Goal: Task Accomplishment & Management: Complete application form

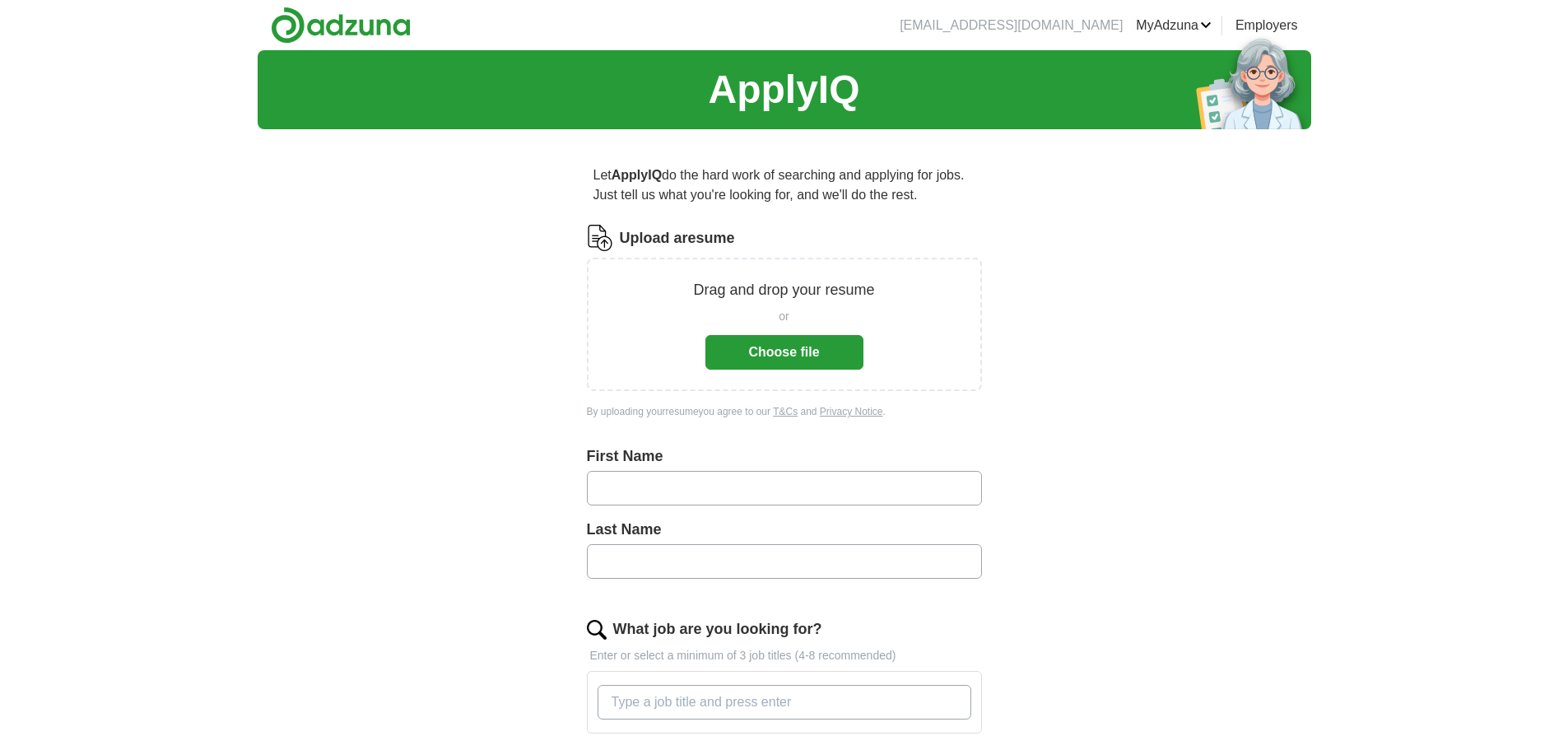
click at [787, 360] on button "Choose file" at bounding box center [784, 352] width 158 height 35
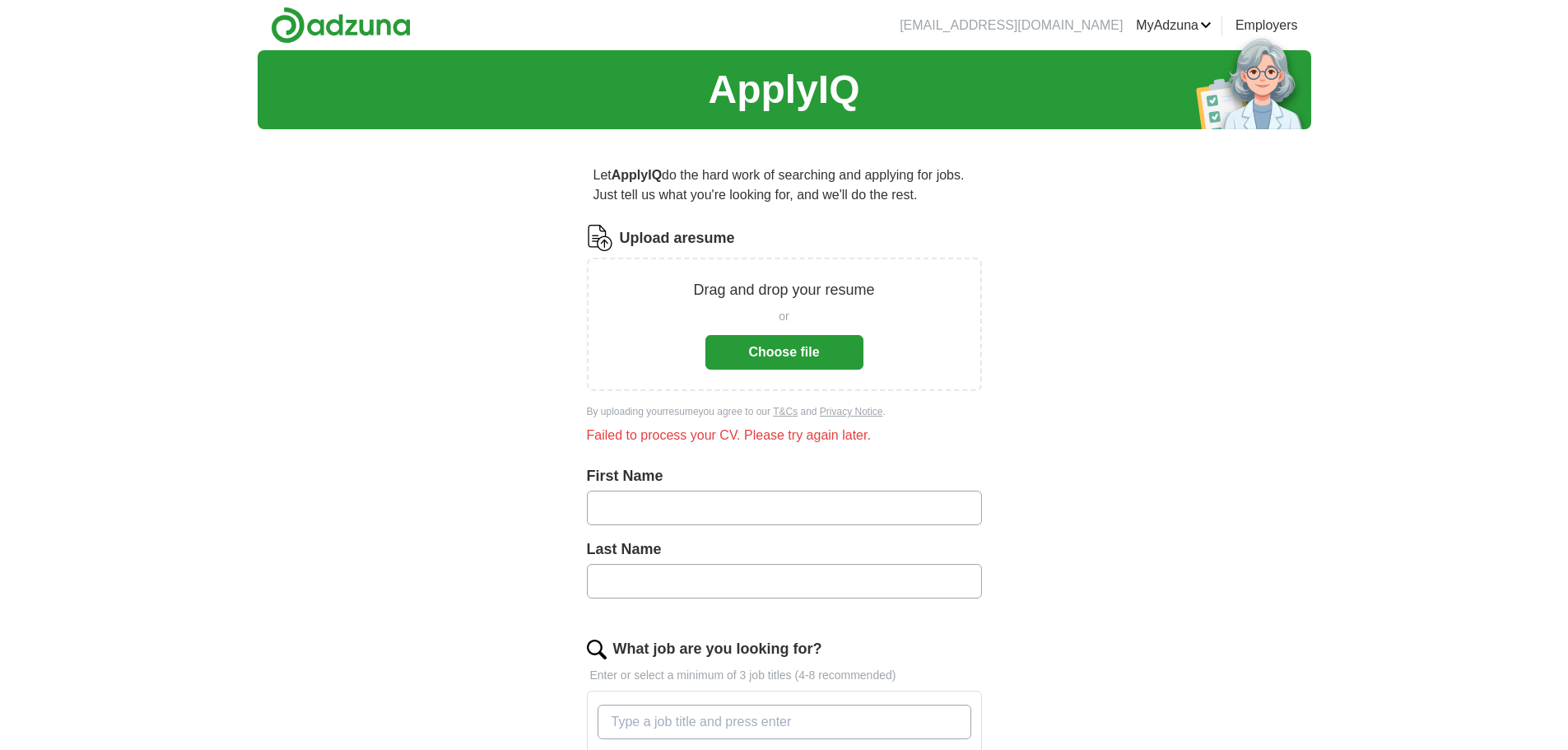
click at [787, 346] on button "Choose file" at bounding box center [784, 352] width 158 height 35
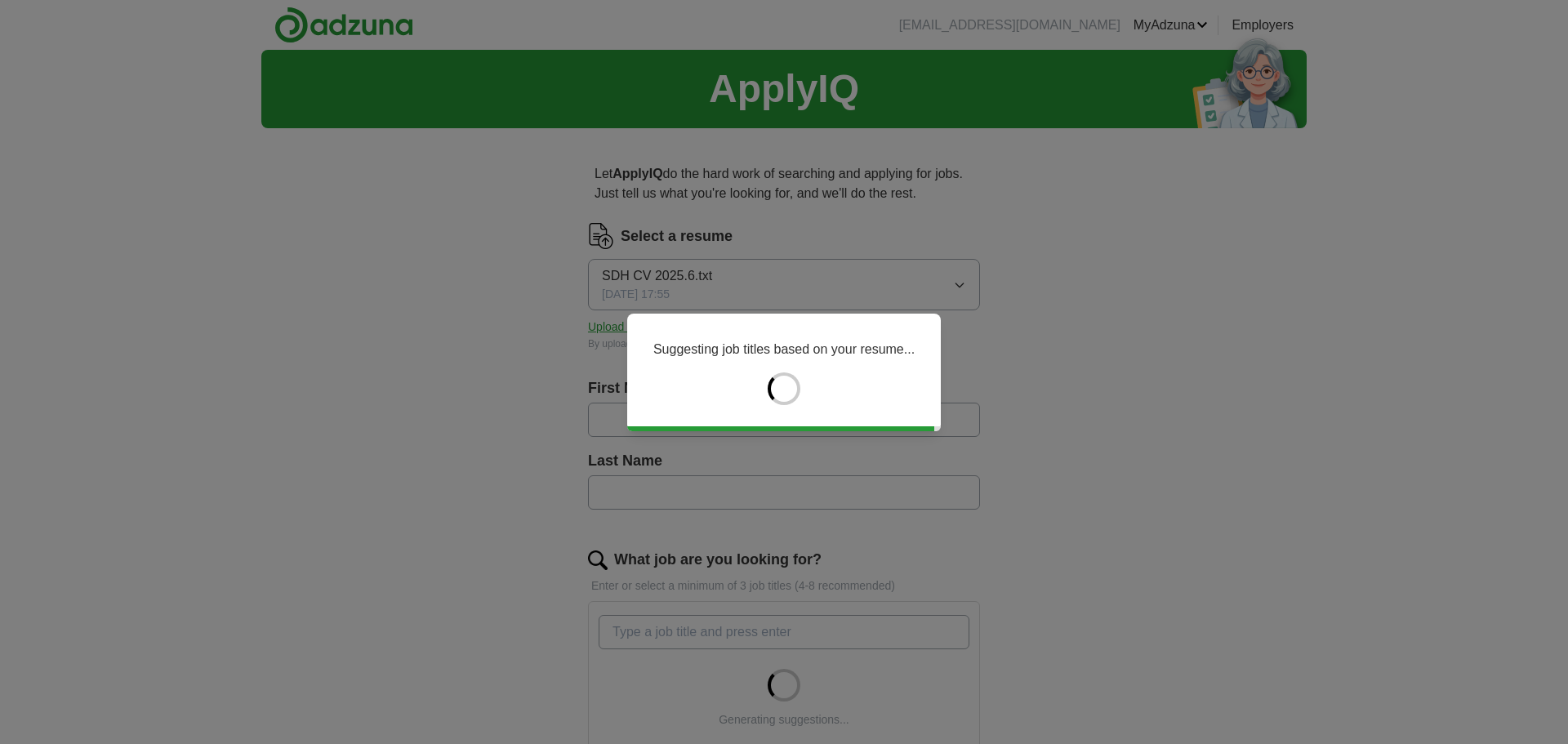
type input "****"
type input "******"
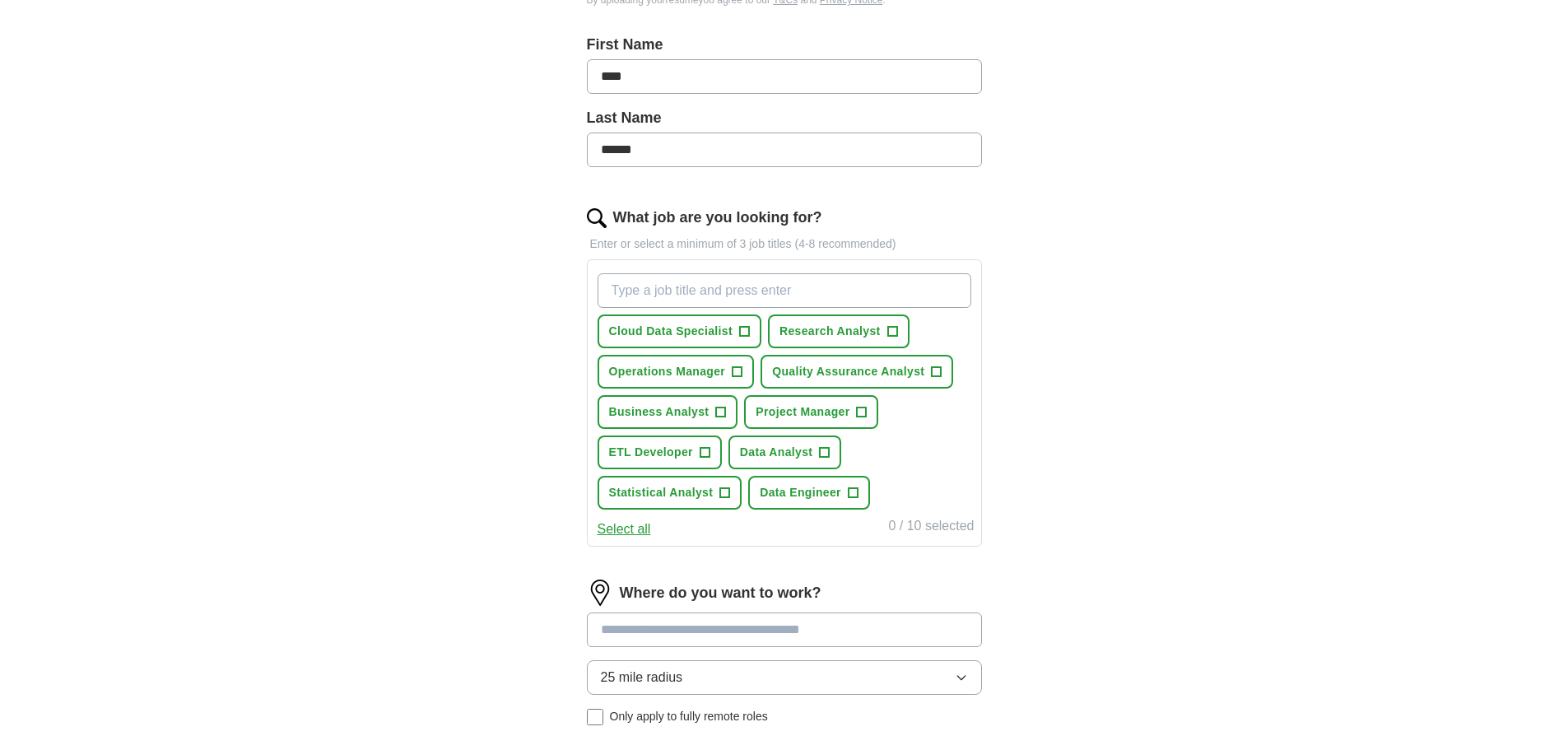
scroll to position [576, 0]
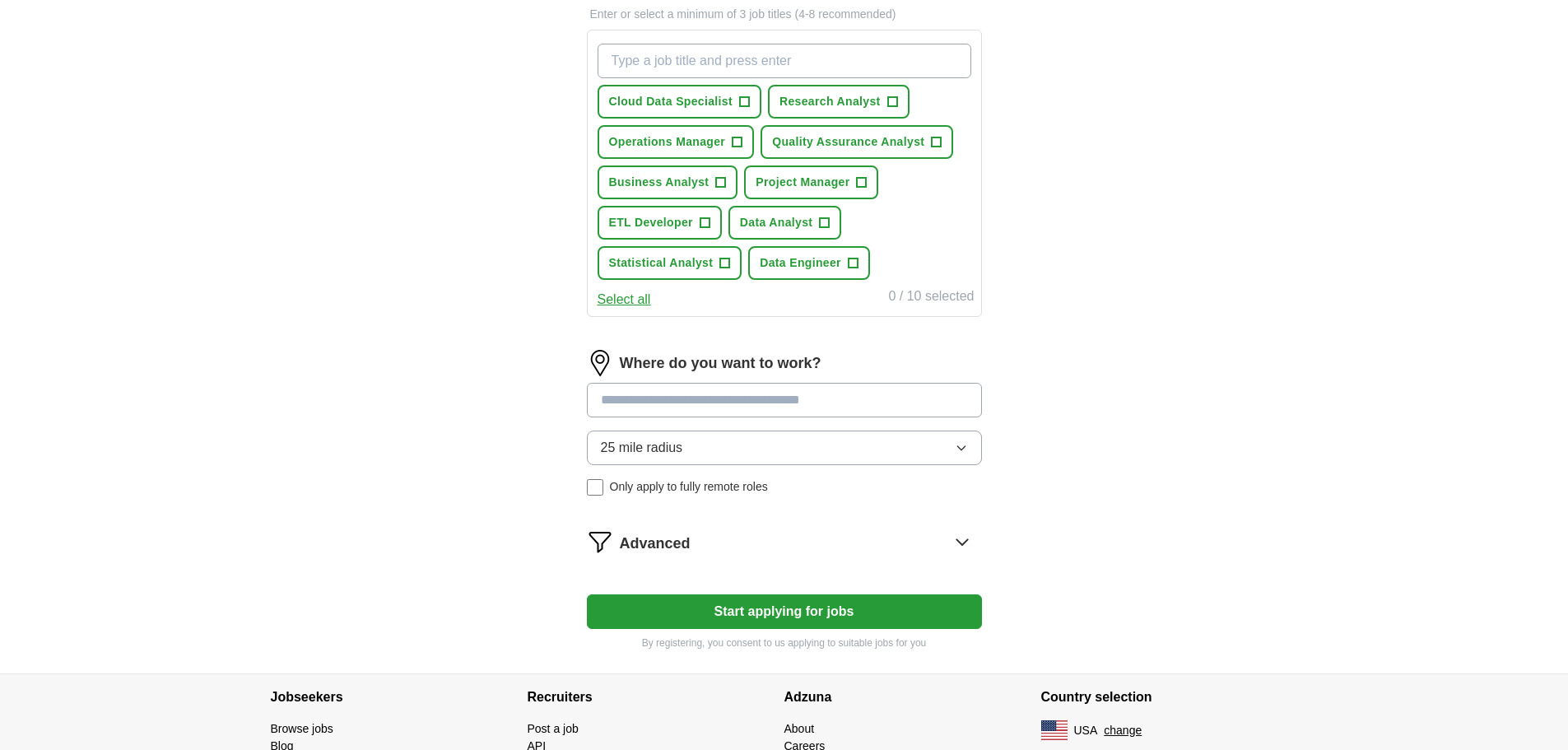
click at [709, 392] on input at bounding box center [784, 400] width 395 height 35
type input "*"
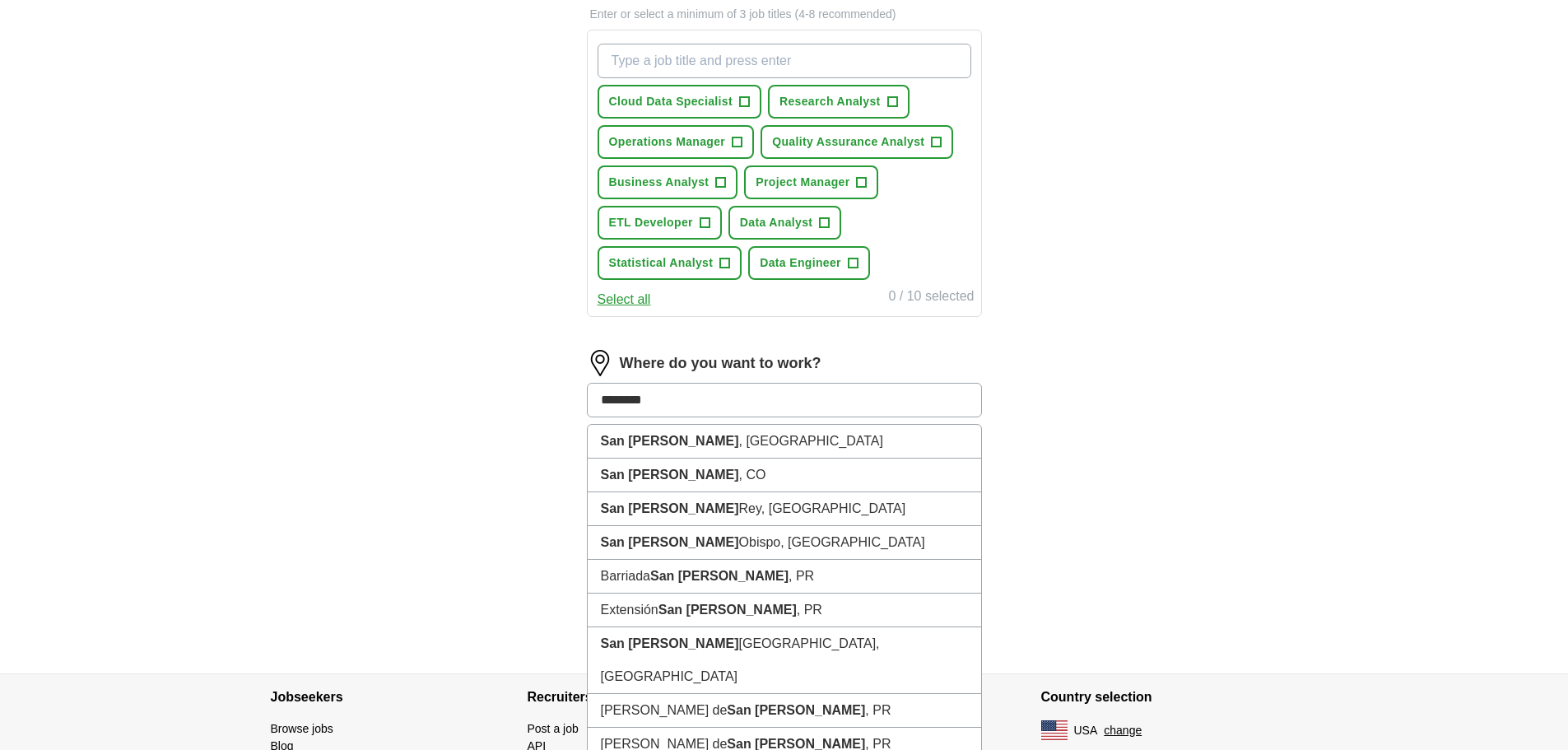
type input "********"
click at [607, 544] on strong "San [PERSON_NAME]" at bounding box center [670, 542] width 138 height 14
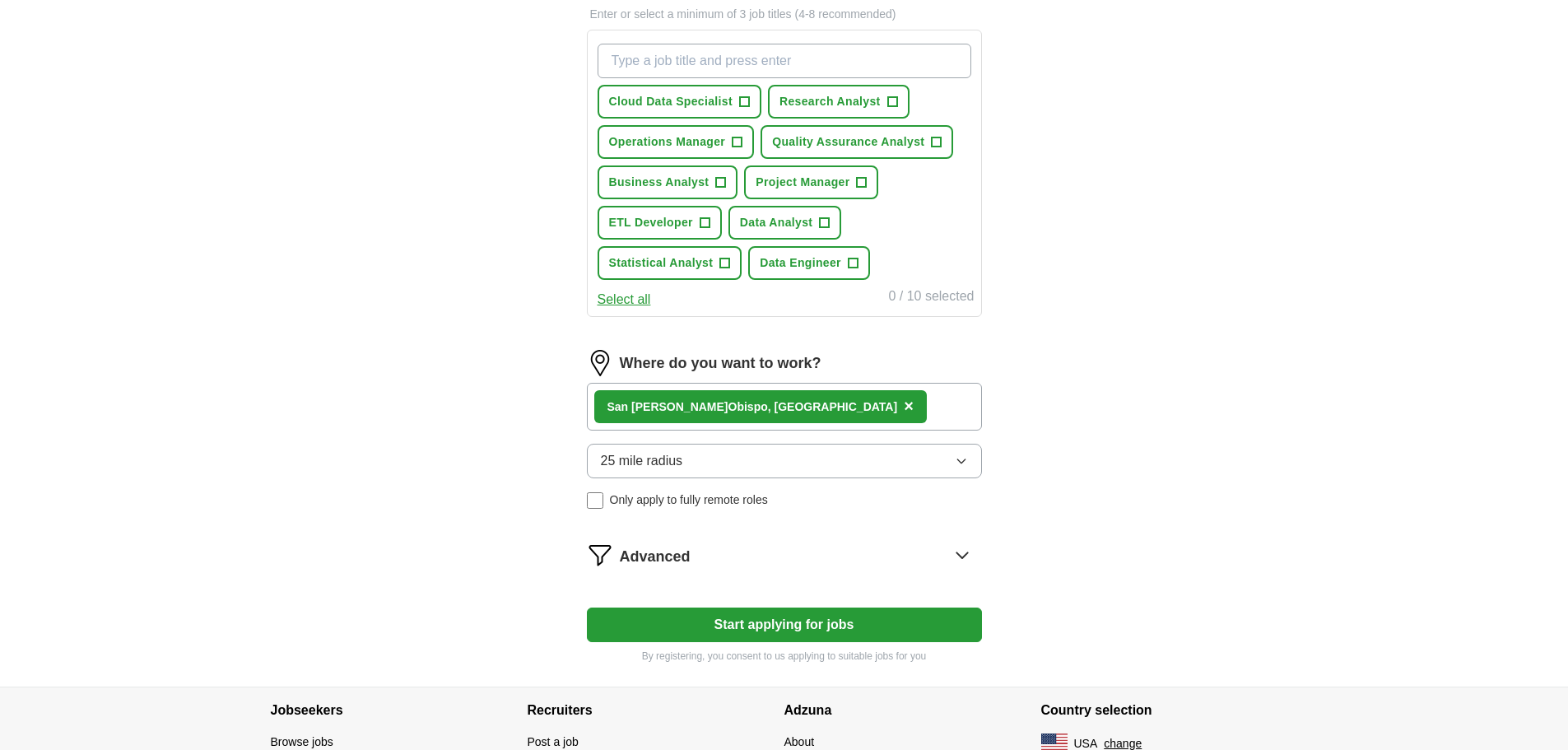
click at [729, 459] on button "25 mile radius" at bounding box center [784, 461] width 395 height 35
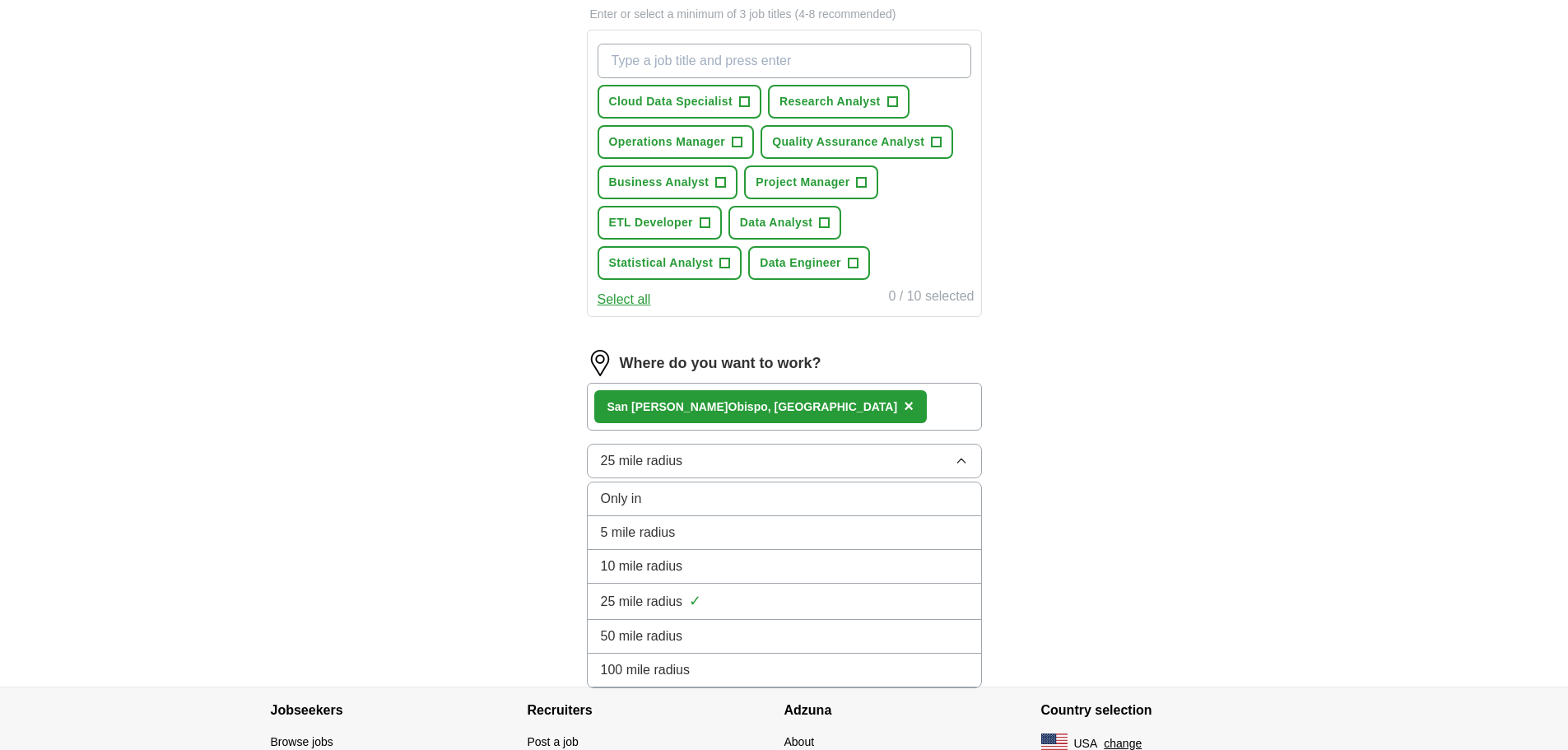
click at [696, 641] on div "50 mile radius" at bounding box center [784, 636] width 367 height 20
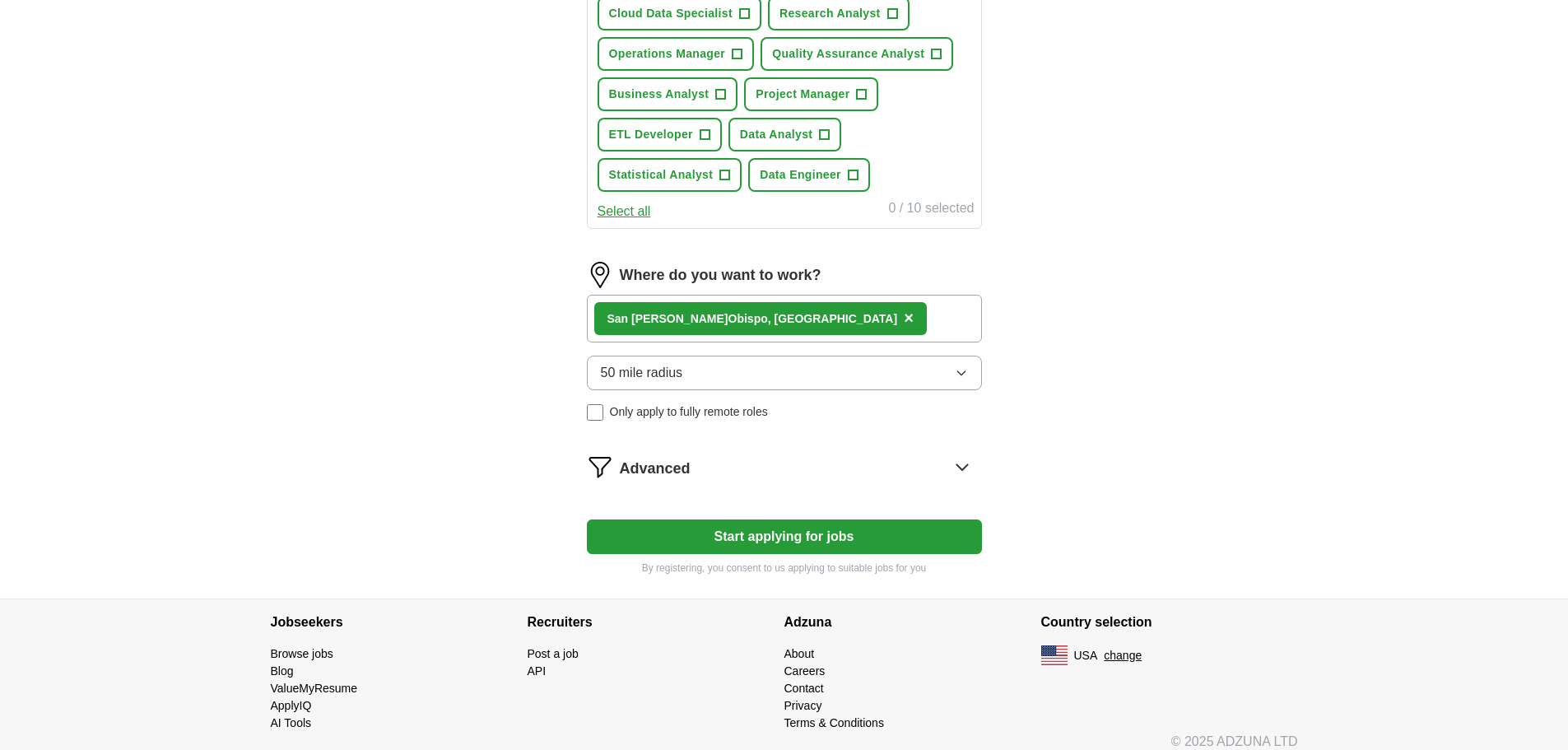
scroll to position [679, 0]
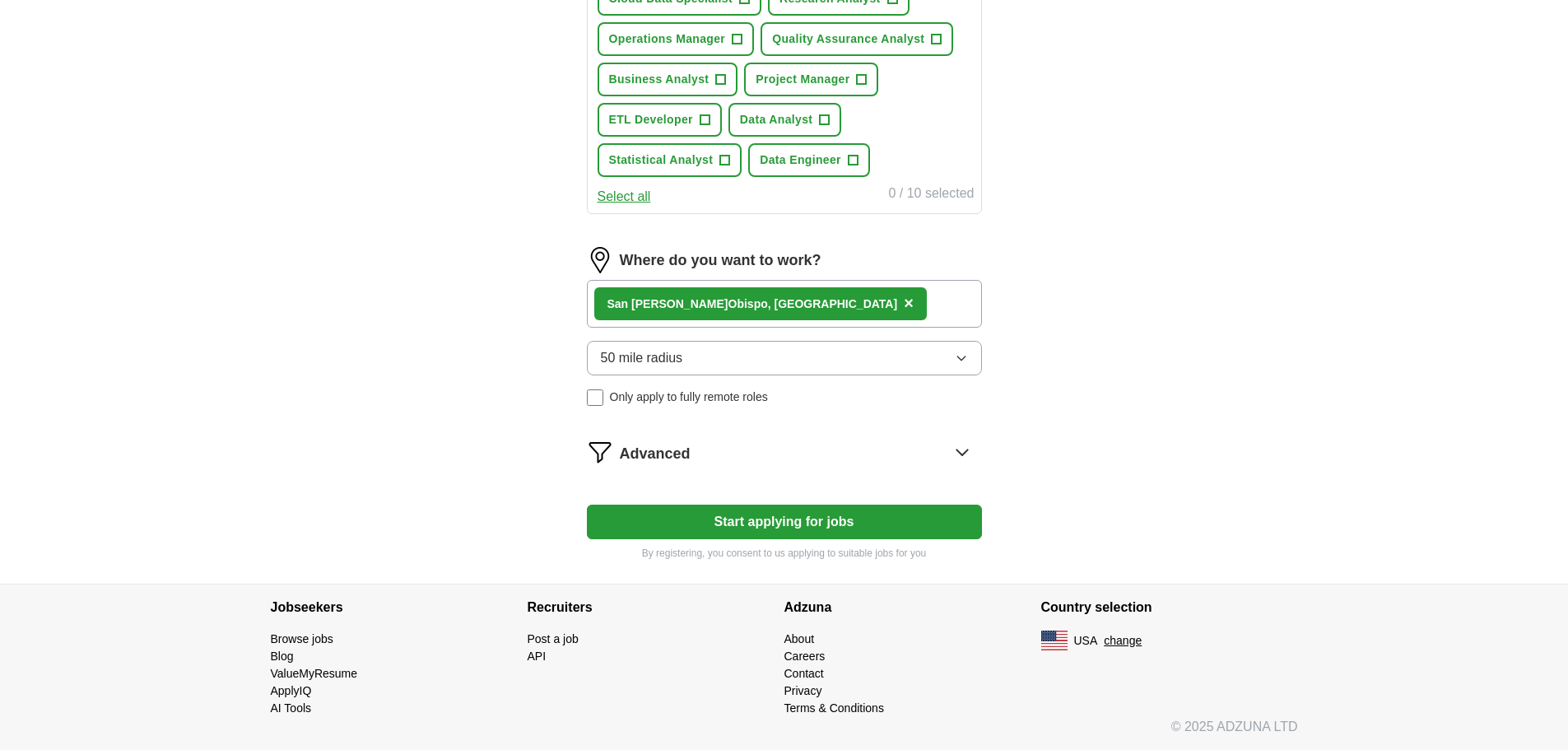
click at [959, 449] on icon at bounding box center [961, 451] width 26 height 26
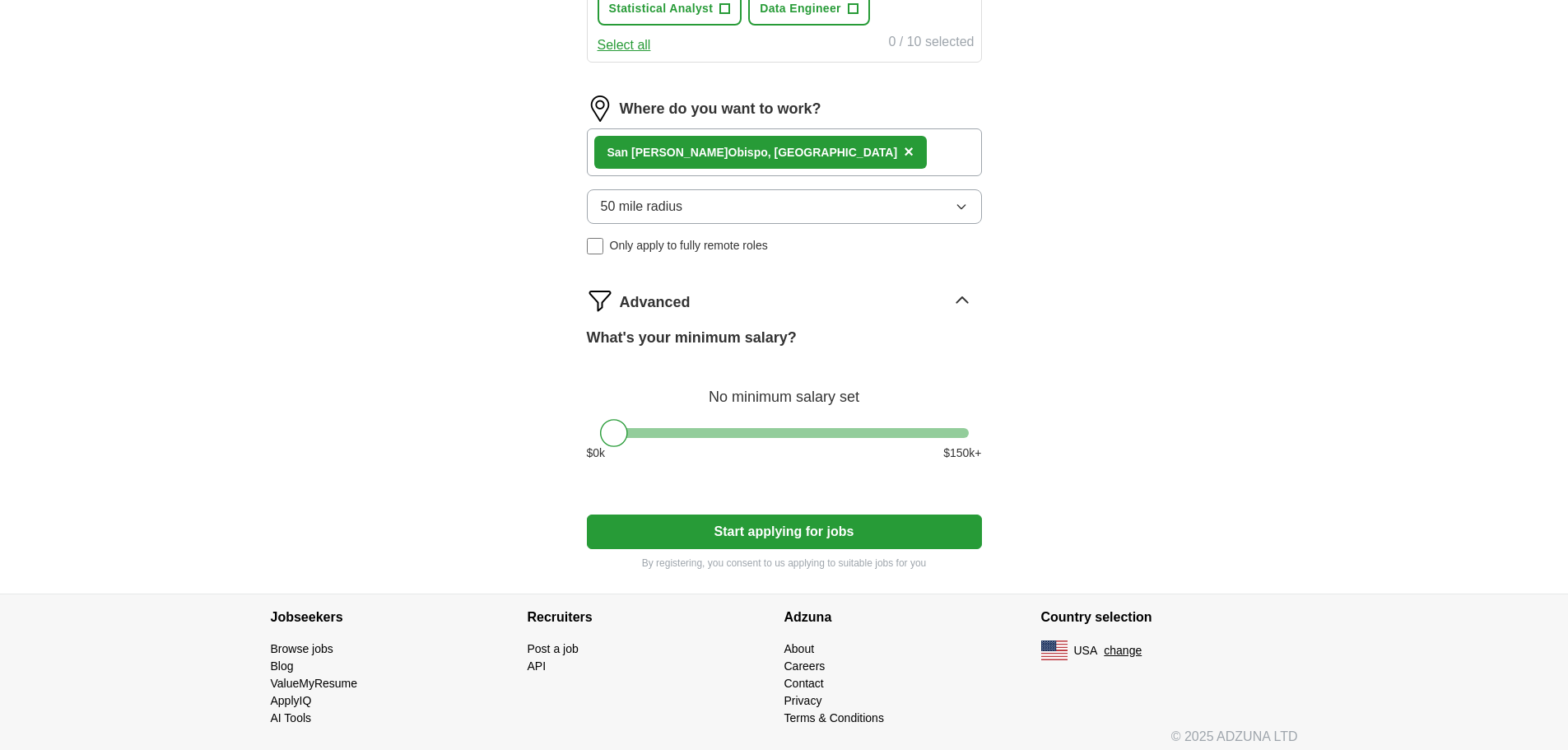
scroll to position [840, 0]
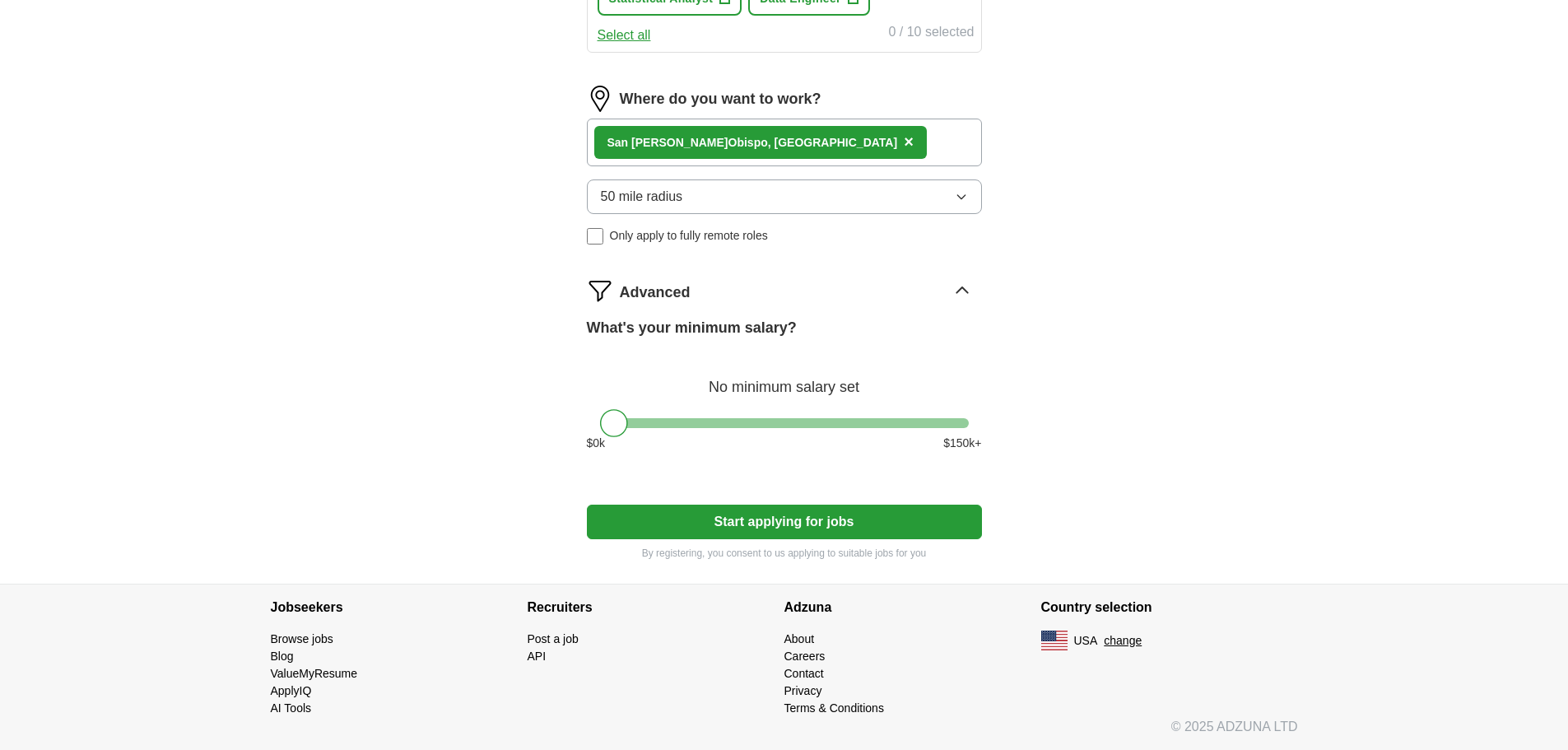
click at [779, 514] on button "Start applying for jobs" at bounding box center [784, 521] width 395 height 35
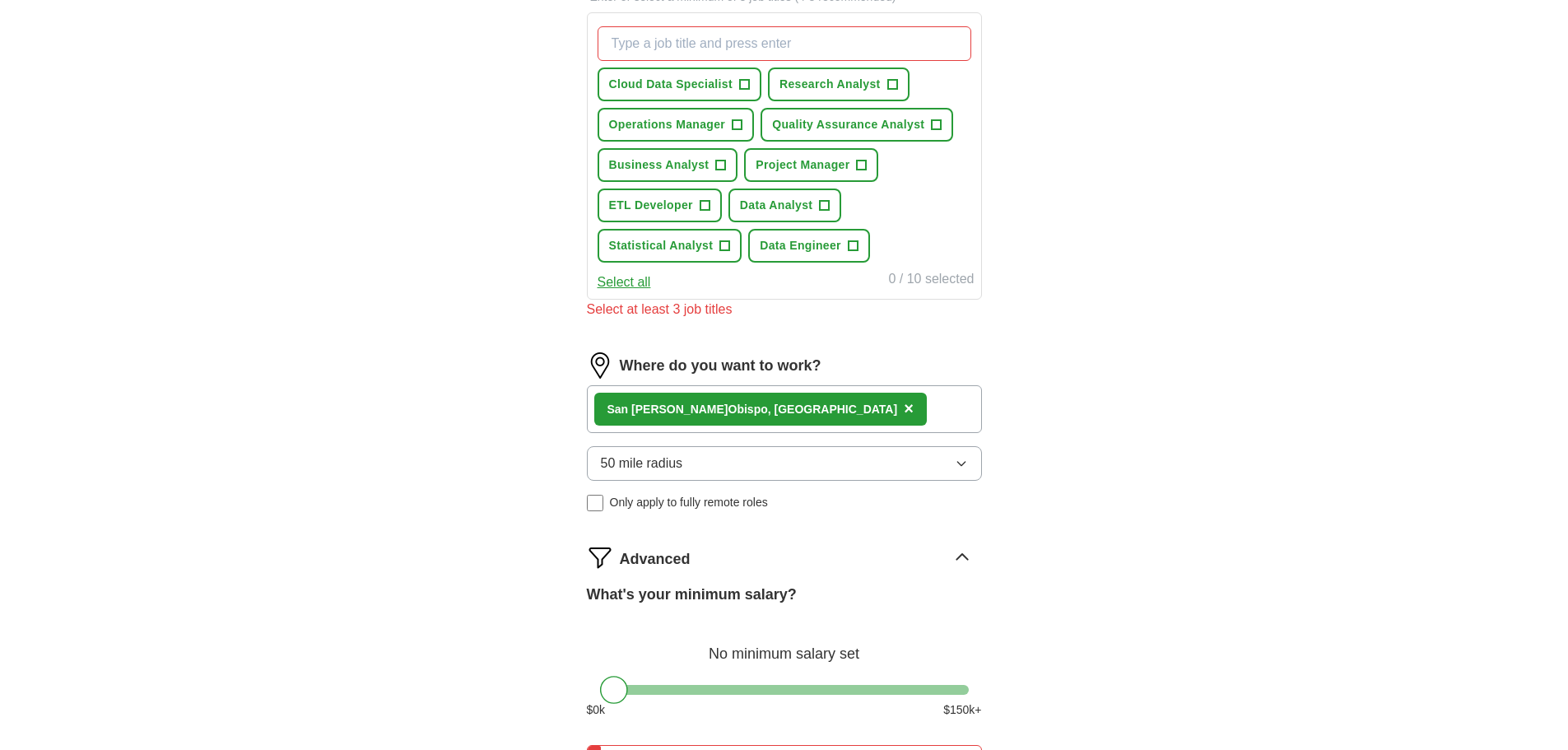
scroll to position [429, 0]
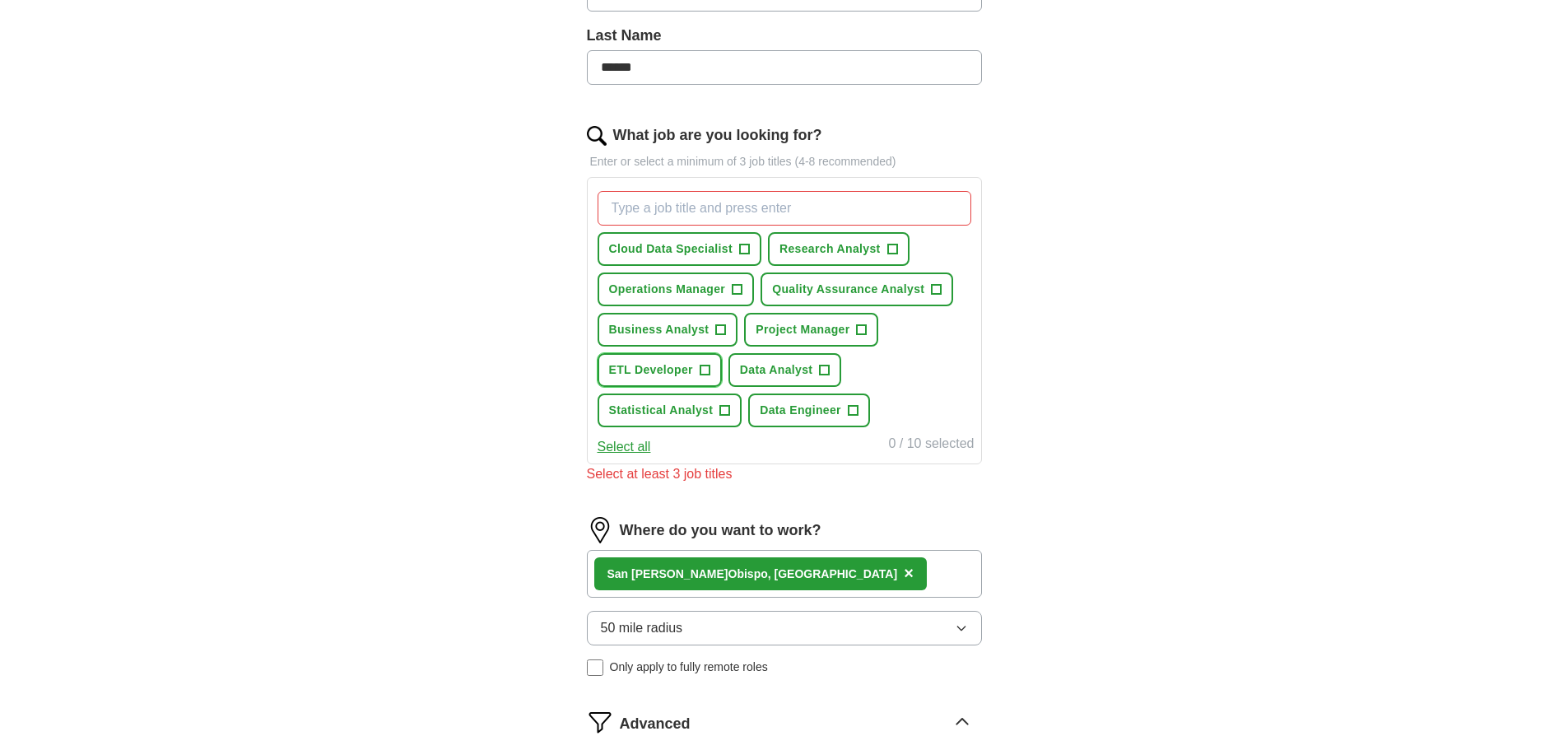
click at [706, 373] on span "+" at bounding box center [705, 369] width 10 height 13
click at [828, 369] on span "+" at bounding box center [825, 369] width 10 height 13
click at [855, 411] on span "+" at bounding box center [853, 410] width 10 height 13
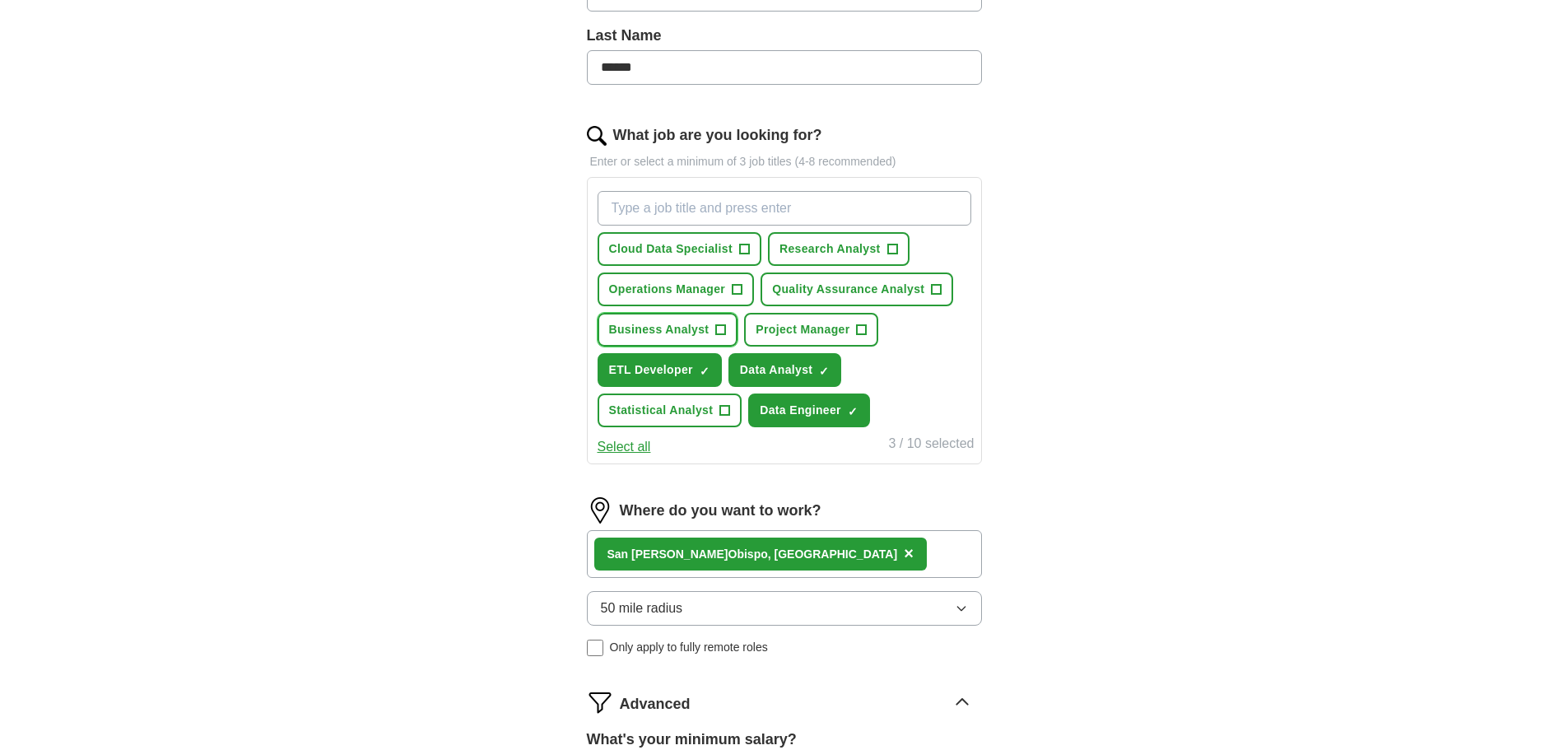
click at [717, 326] on span "+" at bounding box center [721, 329] width 10 height 13
click at [894, 249] on span "+" at bounding box center [892, 249] width 10 height 13
click at [933, 288] on span "+" at bounding box center [937, 289] width 10 height 13
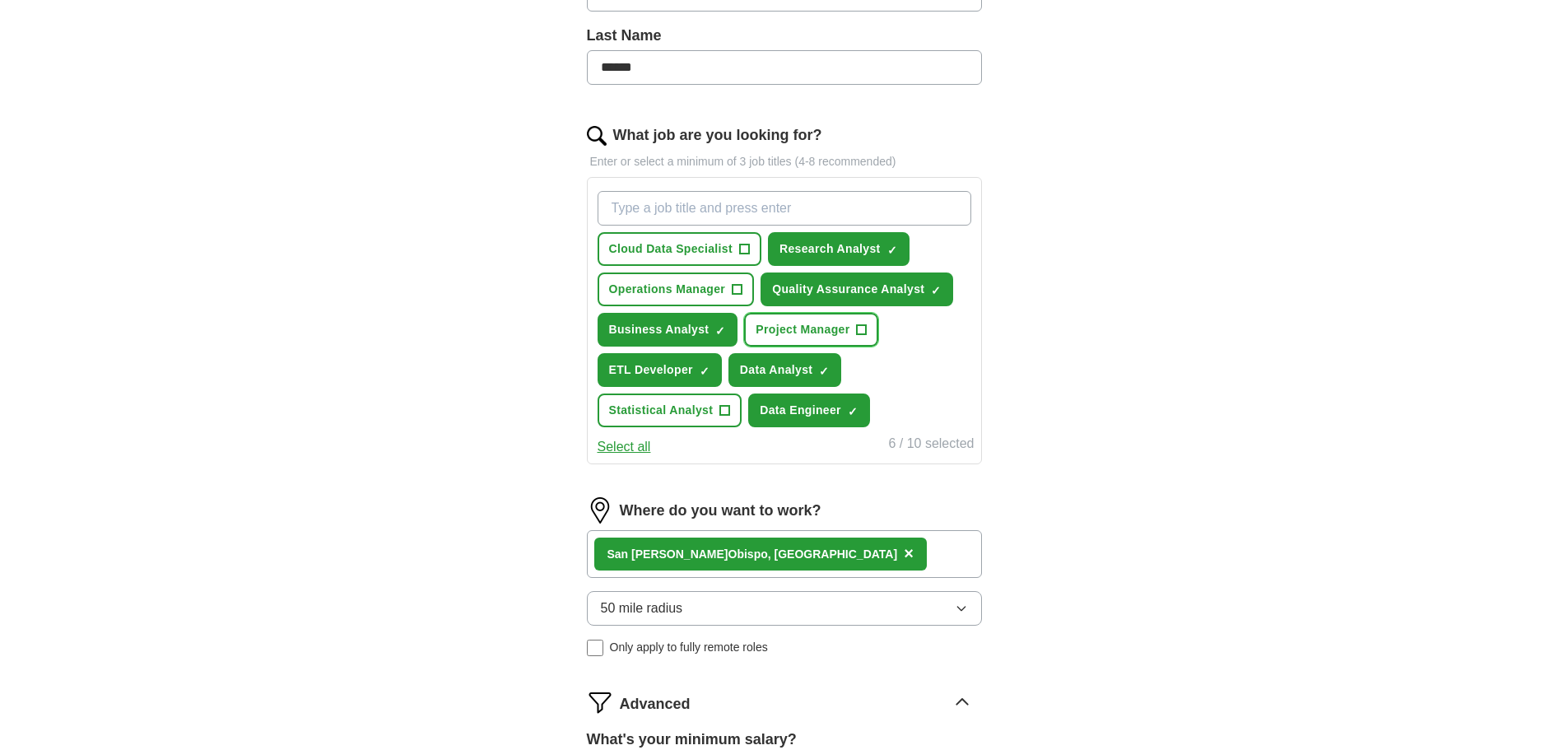
click at [857, 336] on span "+" at bounding box center [862, 329] width 10 height 13
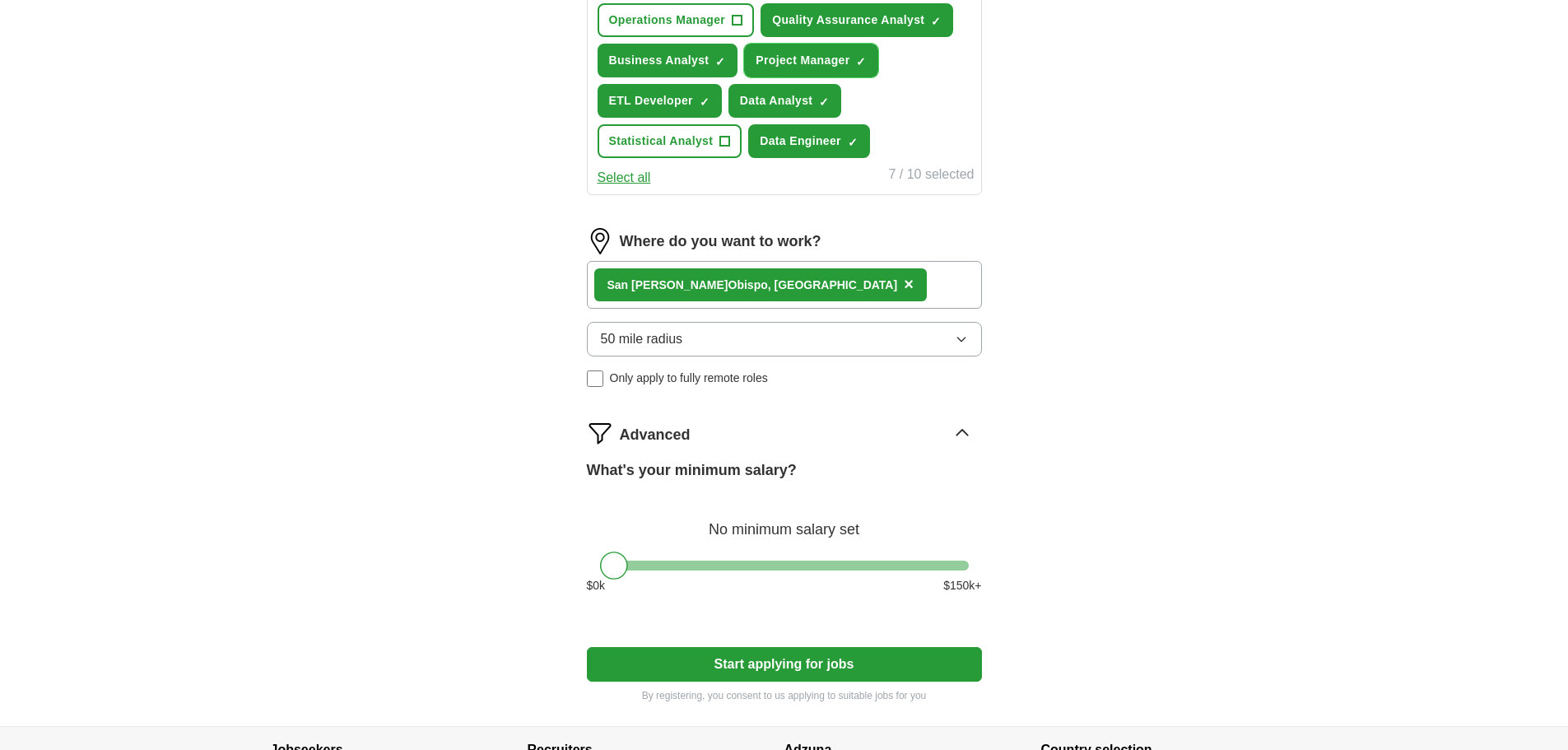
scroll to position [840, 0]
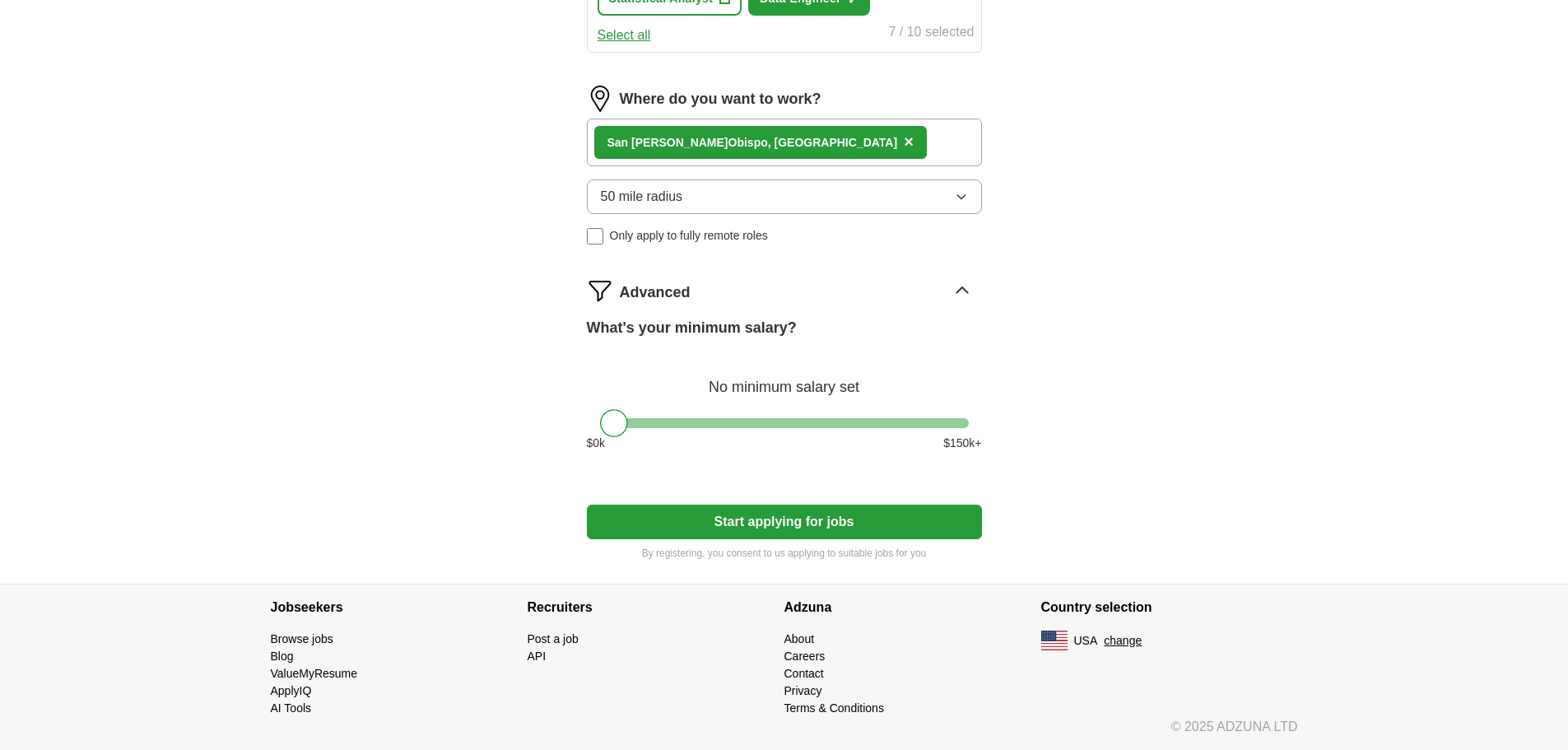
click at [725, 517] on button "Start applying for jobs" at bounding box center [784, 521] width 395 height 35
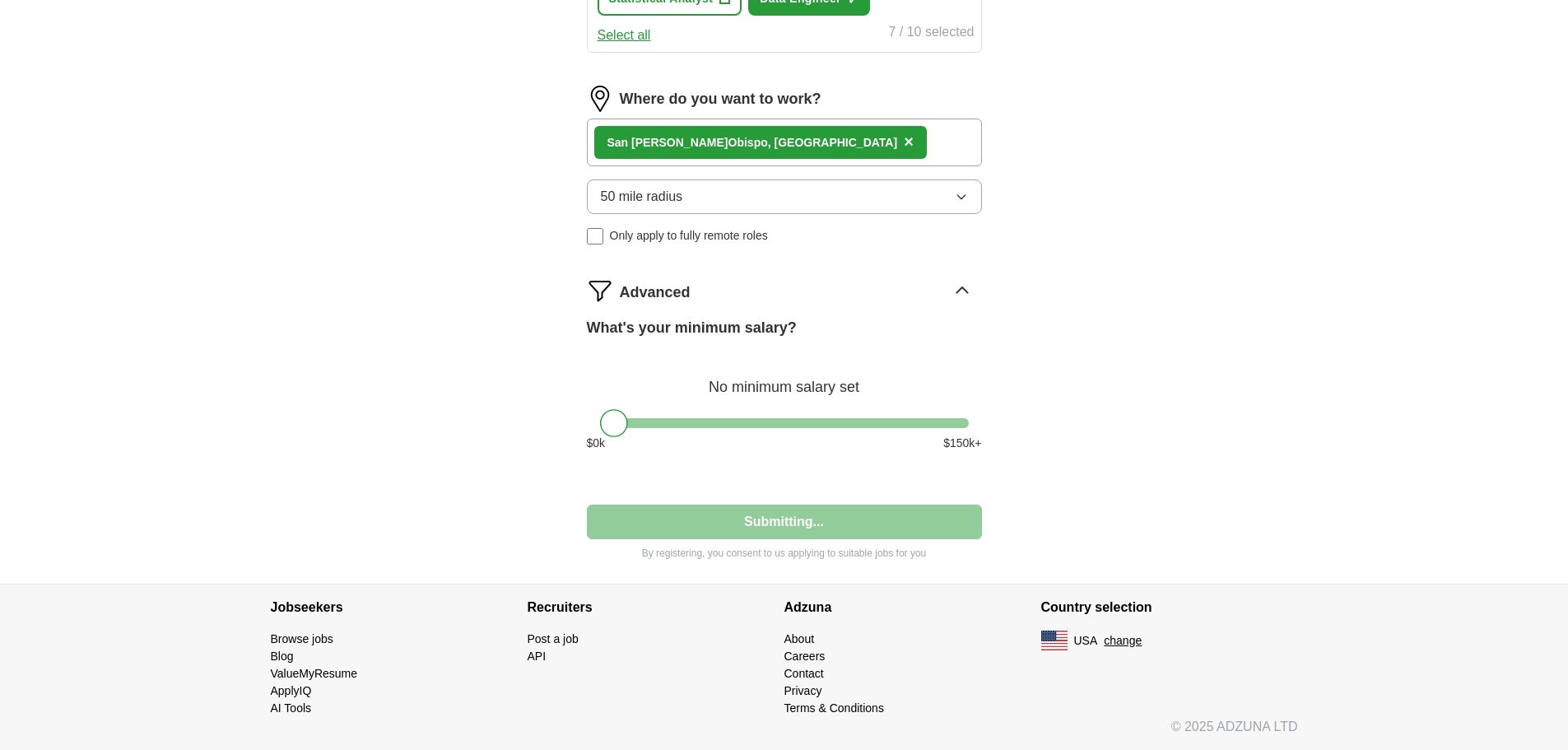
select select "**"
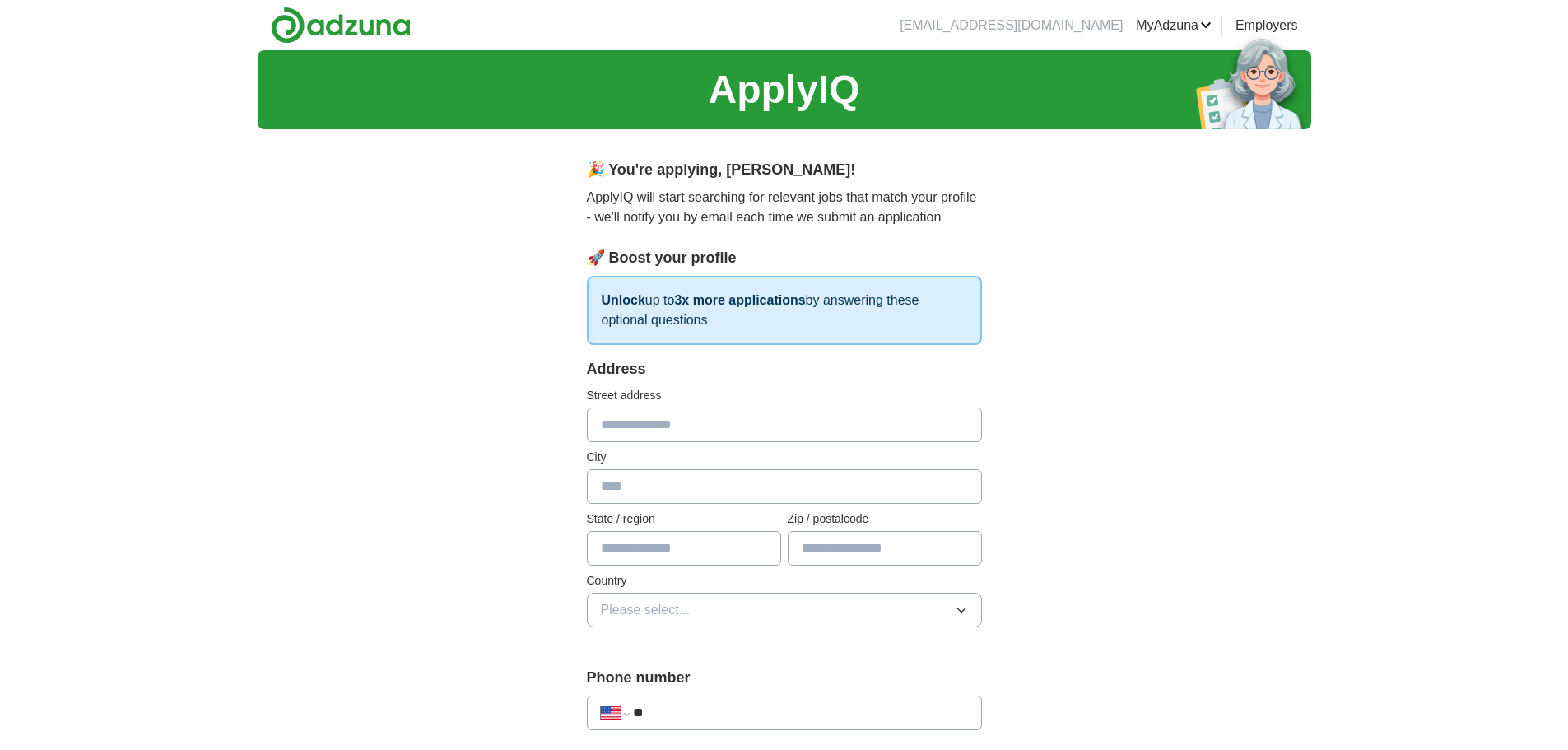
scroll to position [82, 0]
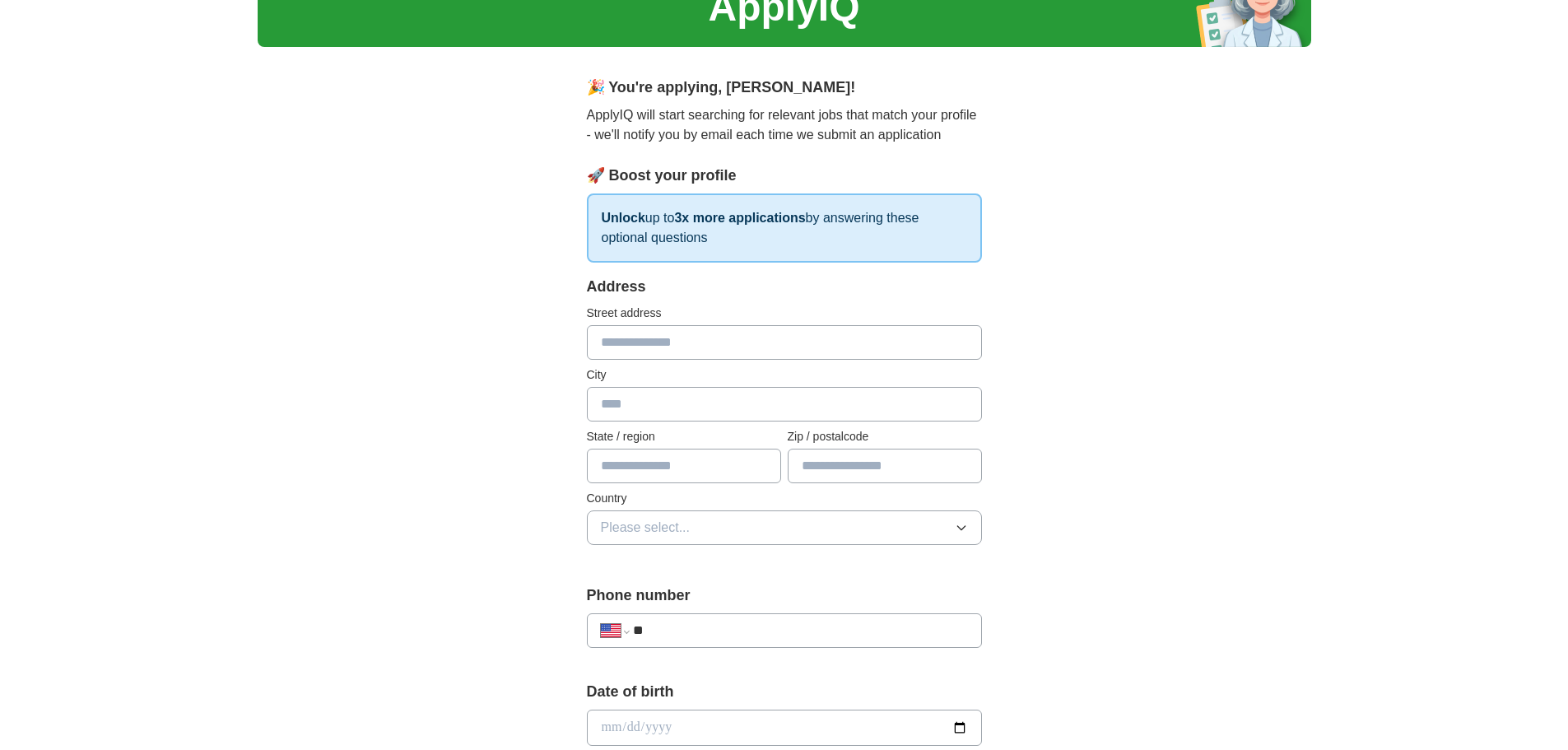
click at [632, 341] on input "text" at bounding box center [784, 342] width 395 height 35
type input "**********"
type input "**"
type input "*****"
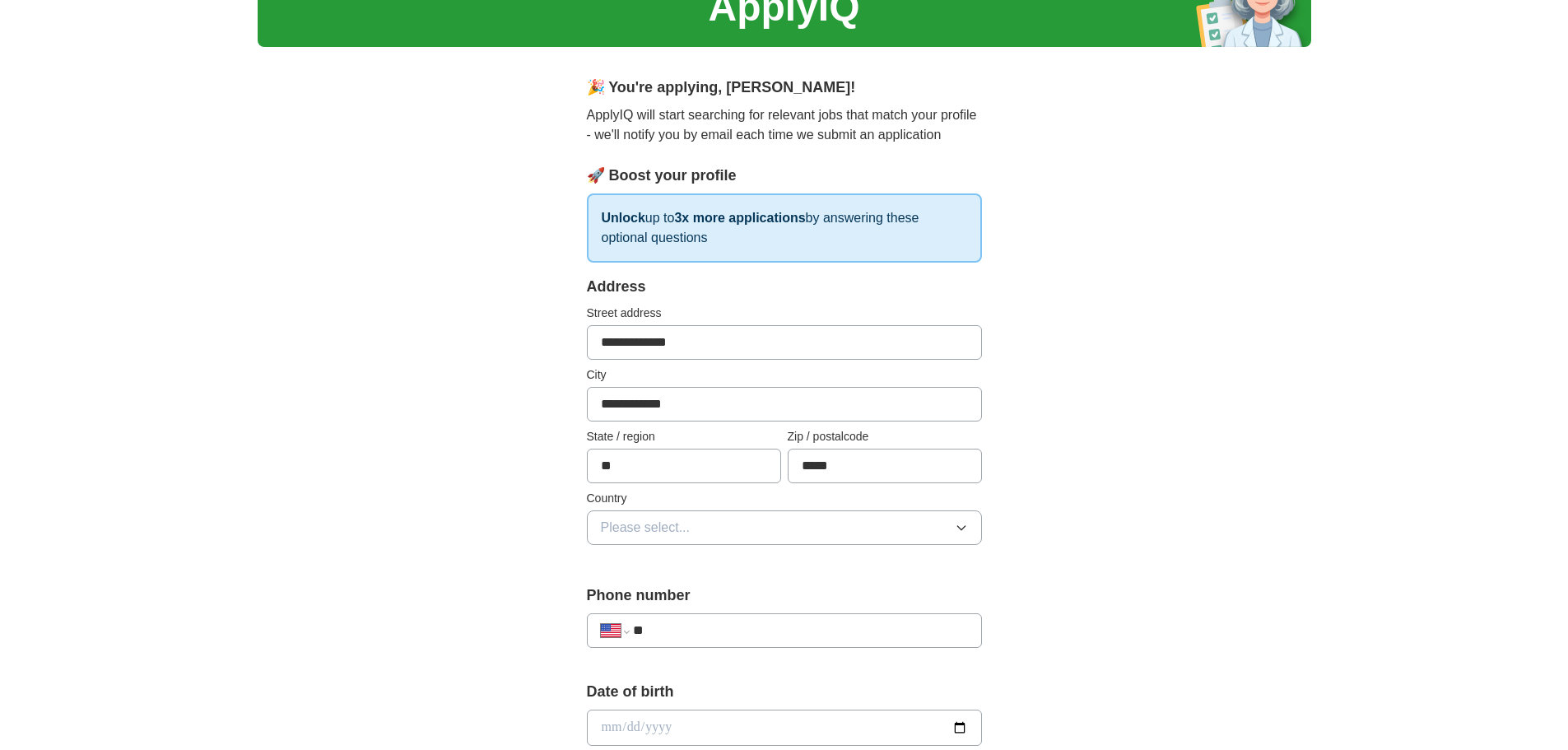
drag, startPoint x: 675, startPoint y: 524, endPoint x: 665, endPoint y: 525, distance: 10.0
click at [665, 525] on span "Please select..." at bounding box center [645, 527] width 90 height 20
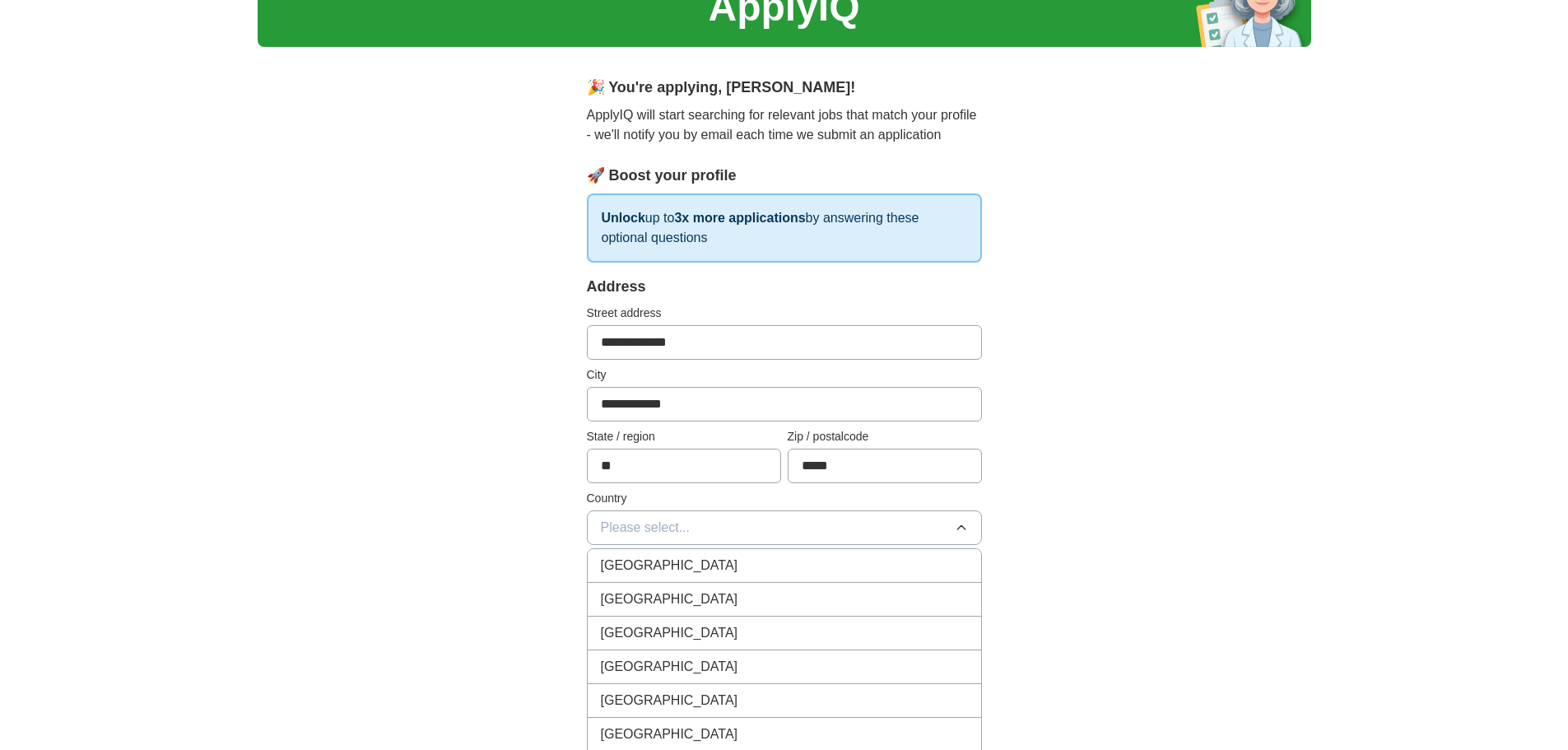
click at [653, 595] on span "[GEOGRAPHIC_DATA]" at bounding box center [669, 599] width 137 height 20
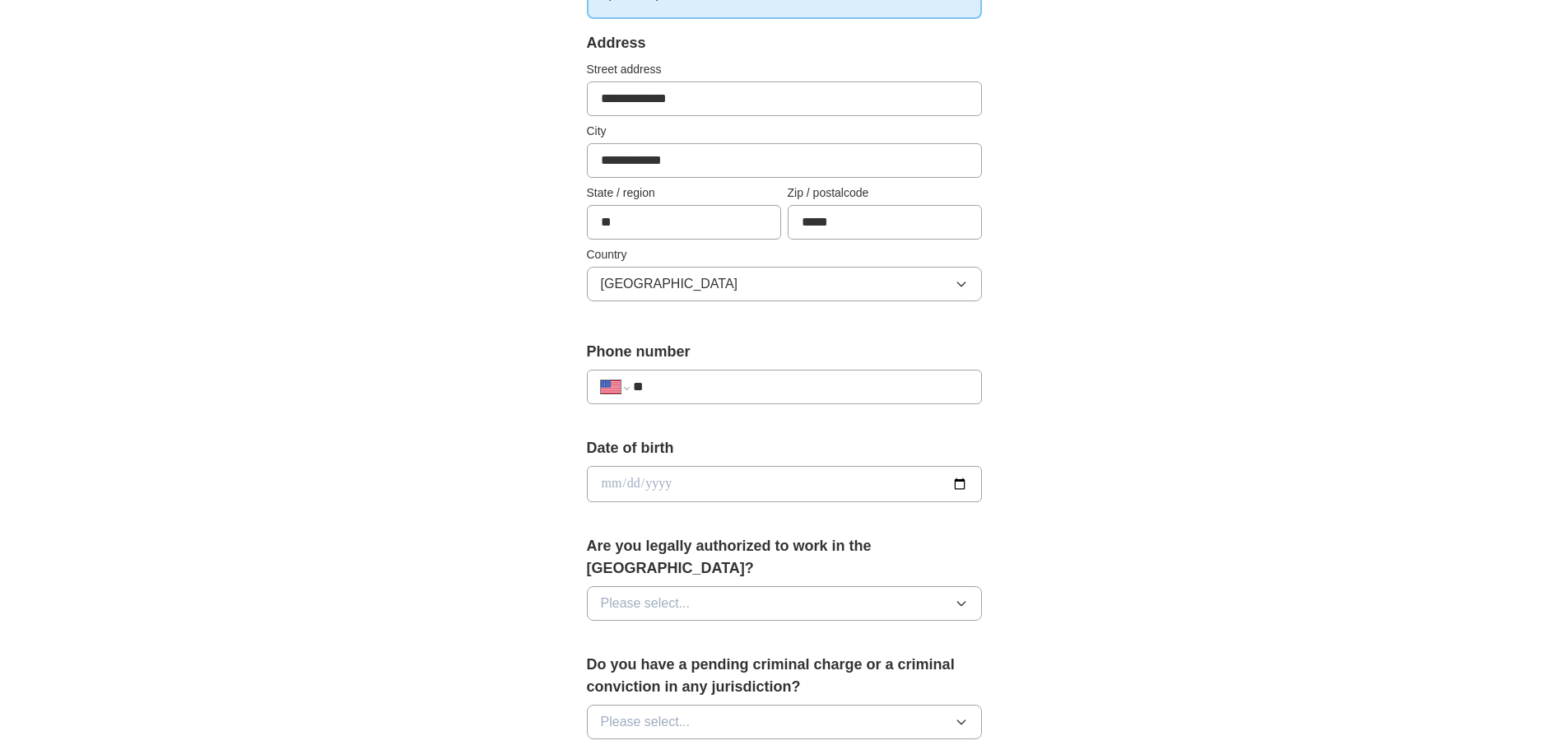
scroll to position [329, 0]
click at [714, 381] on input "**" at bounding box center [800, 383] width 334 height 20
type input "**********"
drag, startPoint x: 757, startPoint y: 454, endPoint x: 747, endPoint y: 461, distance: 12.2
click at [748, 459] on div "Date of birth" at bounding box center [784, 473] width 395 height 78
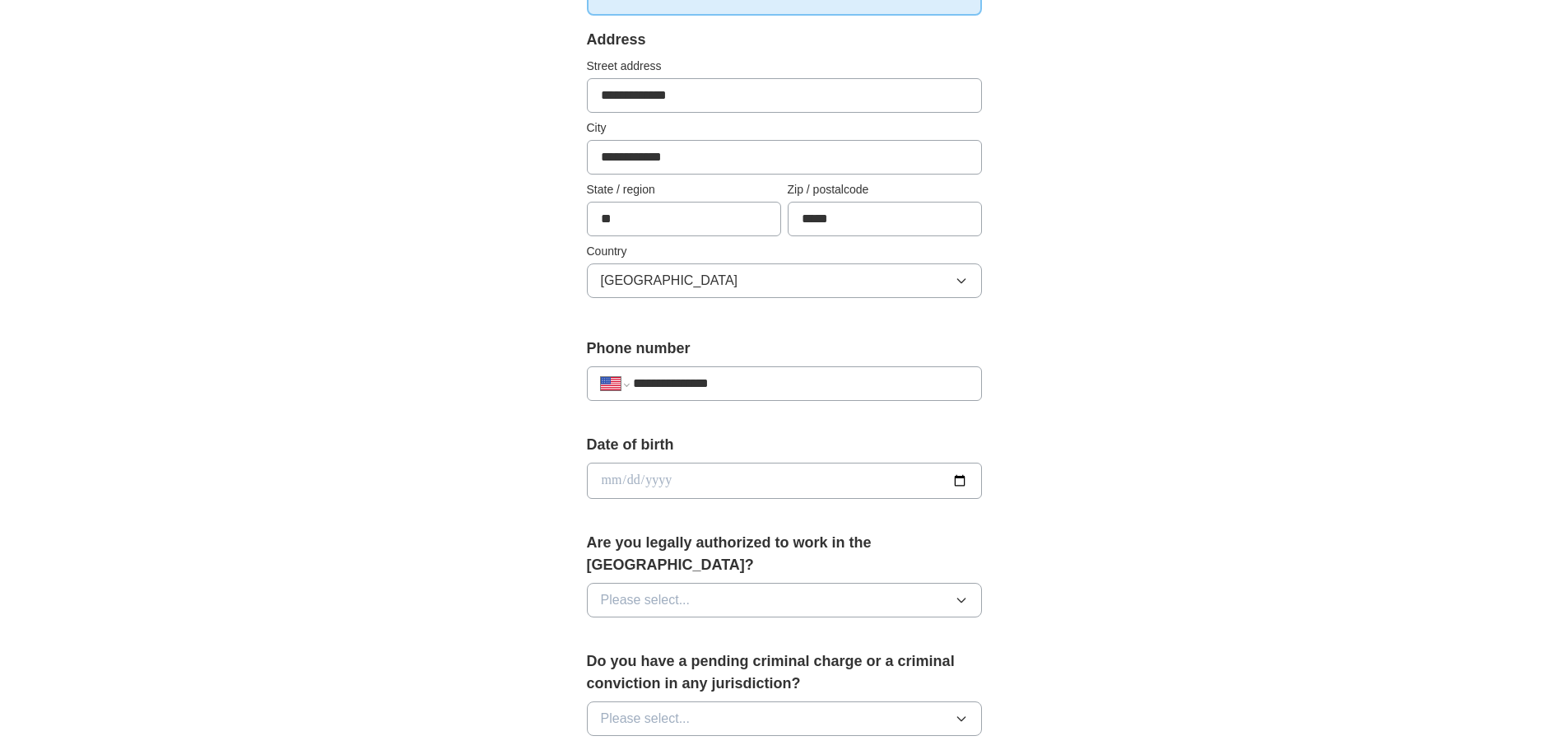
click at [724, 482] on input "date" at bounding box center [784, 480] width 395 height 36
type input "**********"
click at [713, 584] on button "Please select..." at bounding box center [784, 600] width 395 height 35
click at [700, 655] on li "No" at bounding box center [784, 672] width 393 height 34
click at [729, 583] on button "No" at bounding box center [784, 600] width 395 height 35
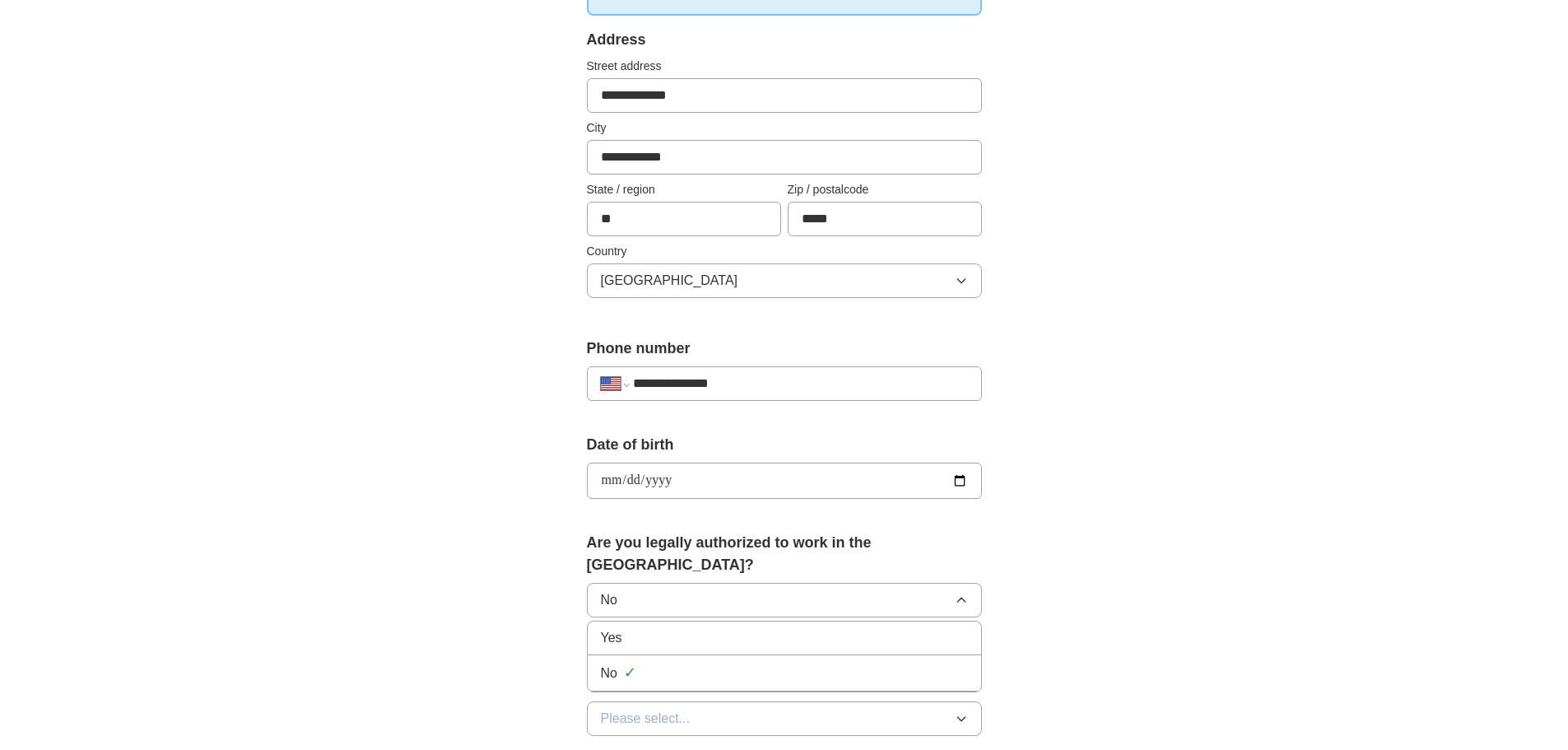
click at [700, 628] on div "Yes" at bounding box center [784, 637] width 367 height 20
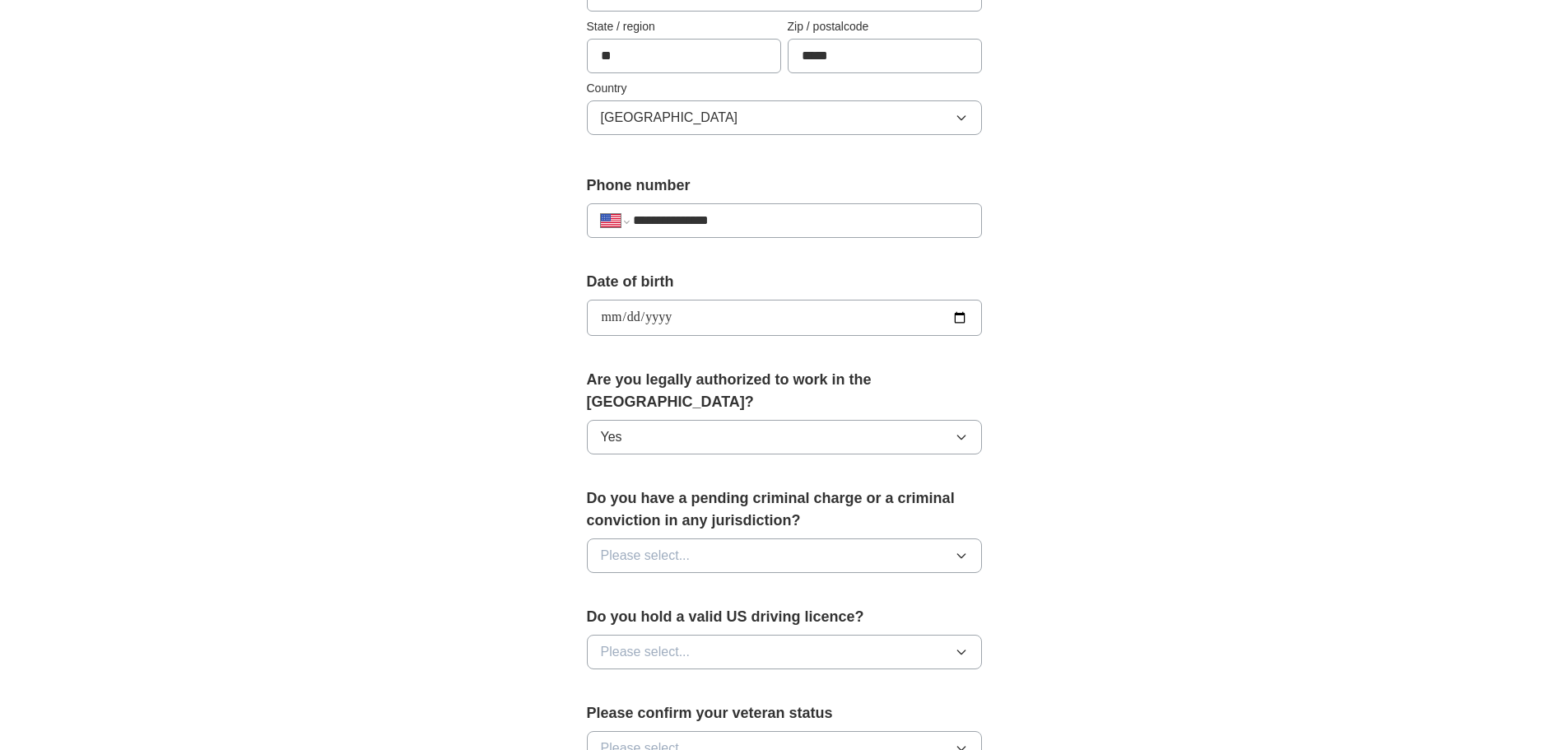
scroll to position [494, 0]
click at [630, 544] on span "Please select..." at bounding box center [645, 554] width 90 height 20
click at [623, 616] on div "No" at bounding box center [784, 625] width 367 height 20
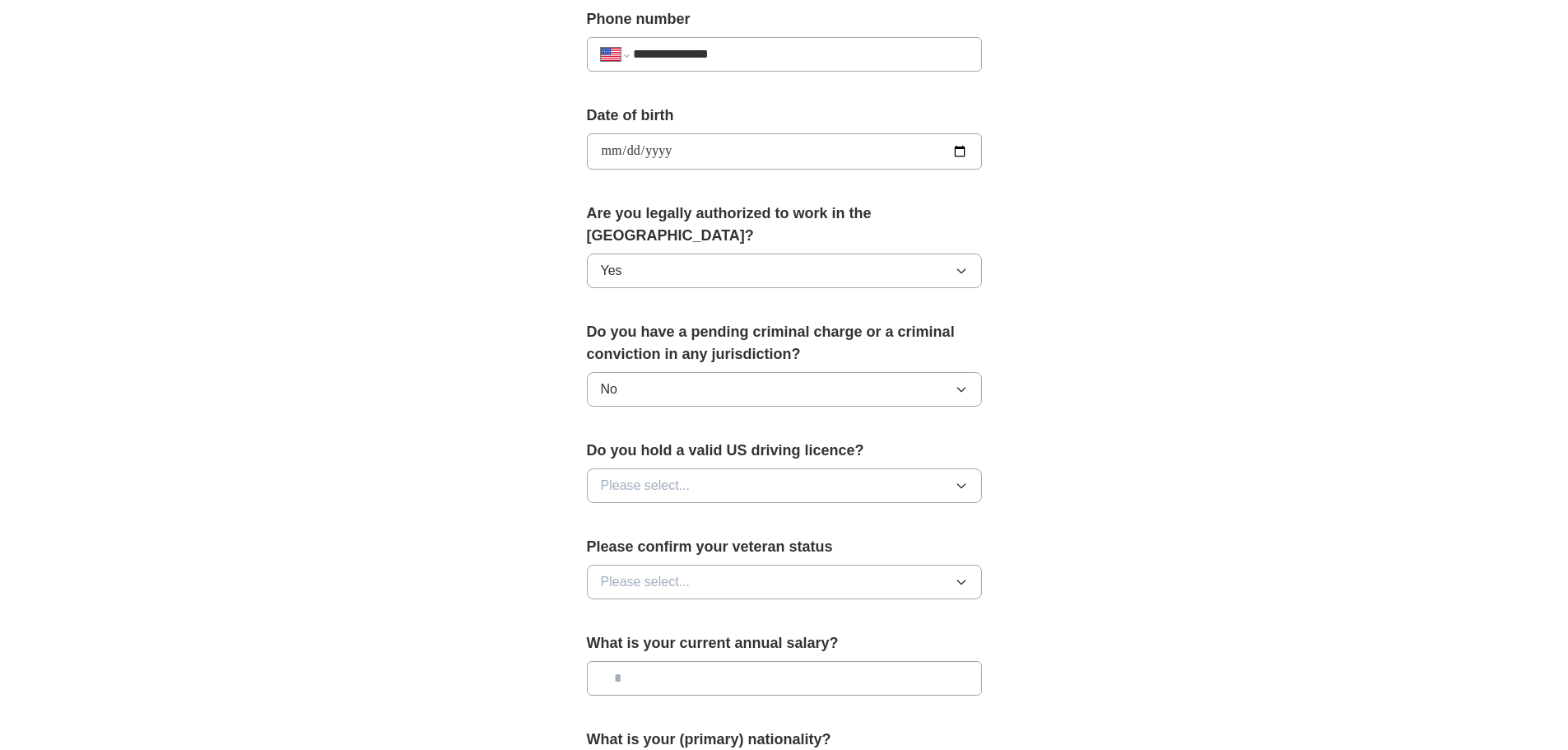
click at [665, 476] on span "Please select..." at bounding box center [645, 485] width 90 height 20
click at [653, 514] on div "Yes" at bounding box center [784, 523] width 367 height 20
click at [624, 572] on span "Please select..." at bounding box center [645, 581] width 90 height 20
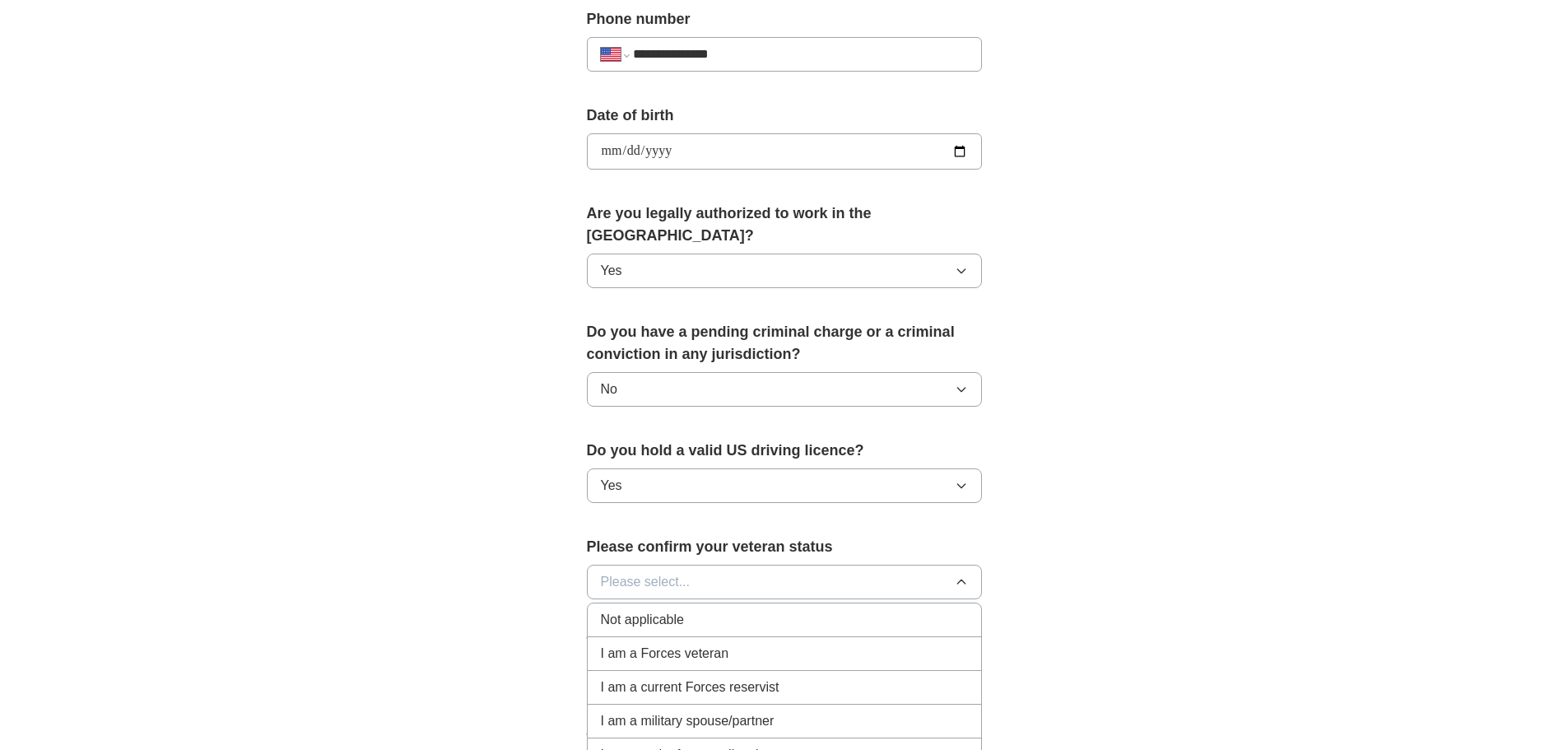
click at [660, 610] on span "Not applicable" at bounding box center [642, 619] width 83 height 20
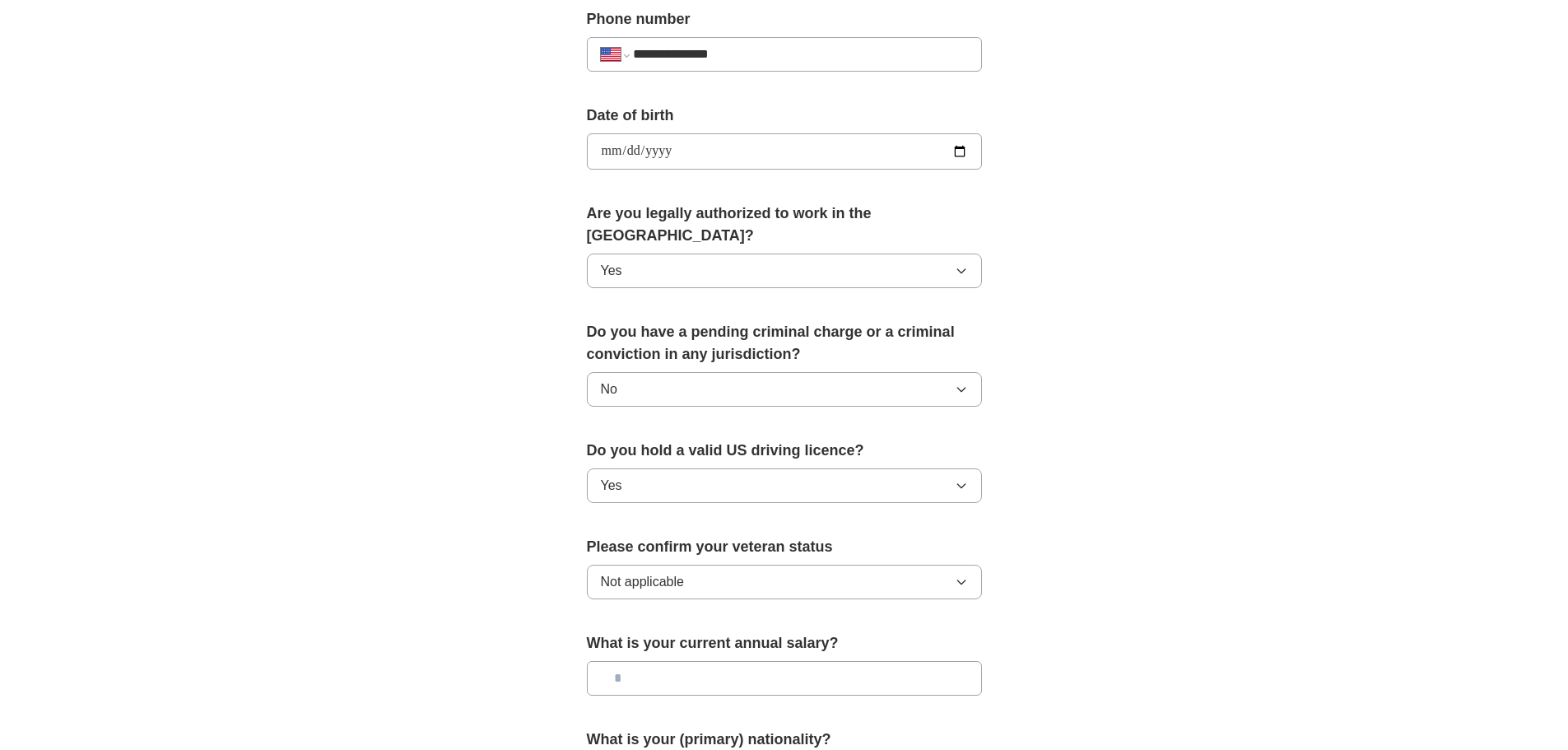
click at [642, 665] on input "text" at bounding box center [784, 678] width 395 height 35
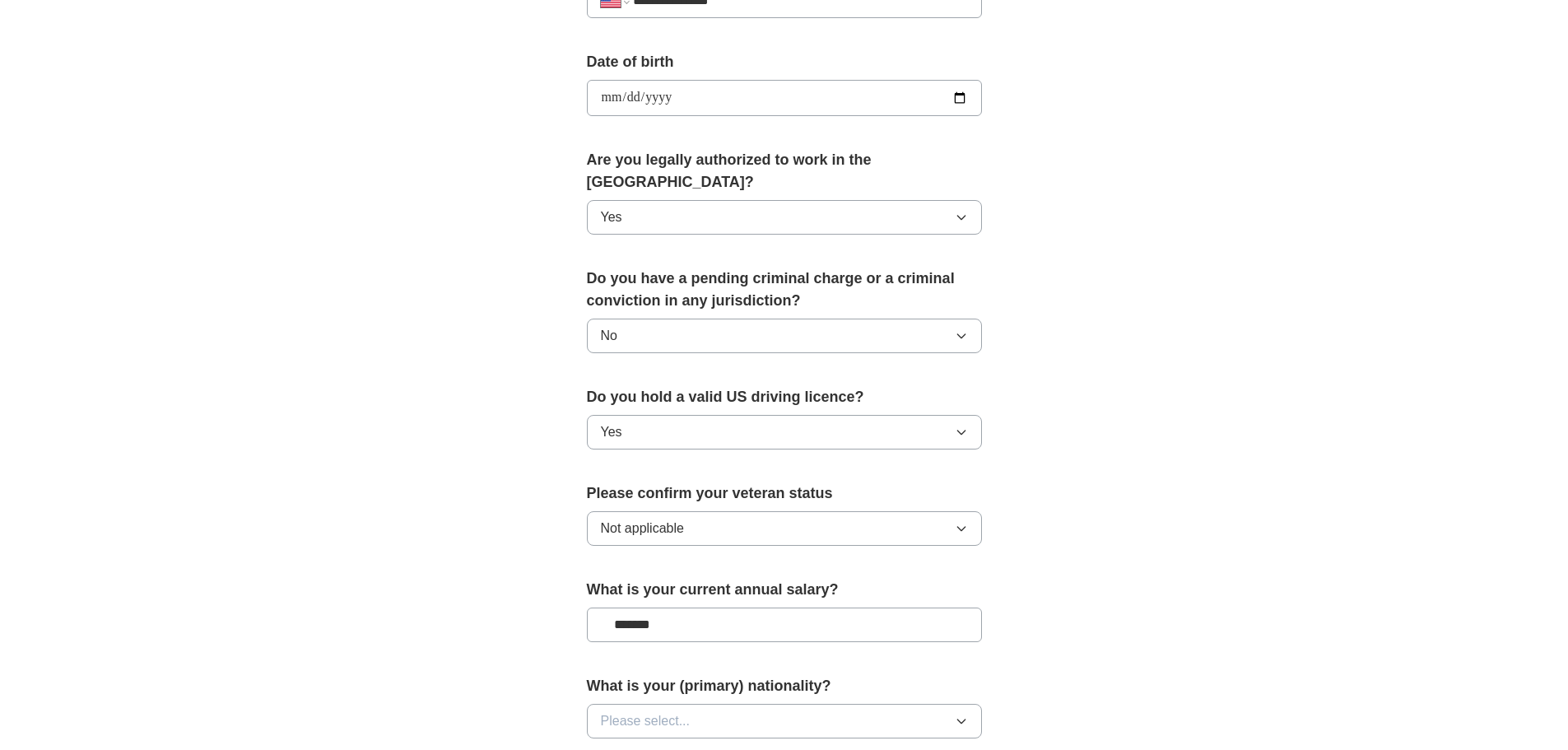
scroll to position [823, 0]
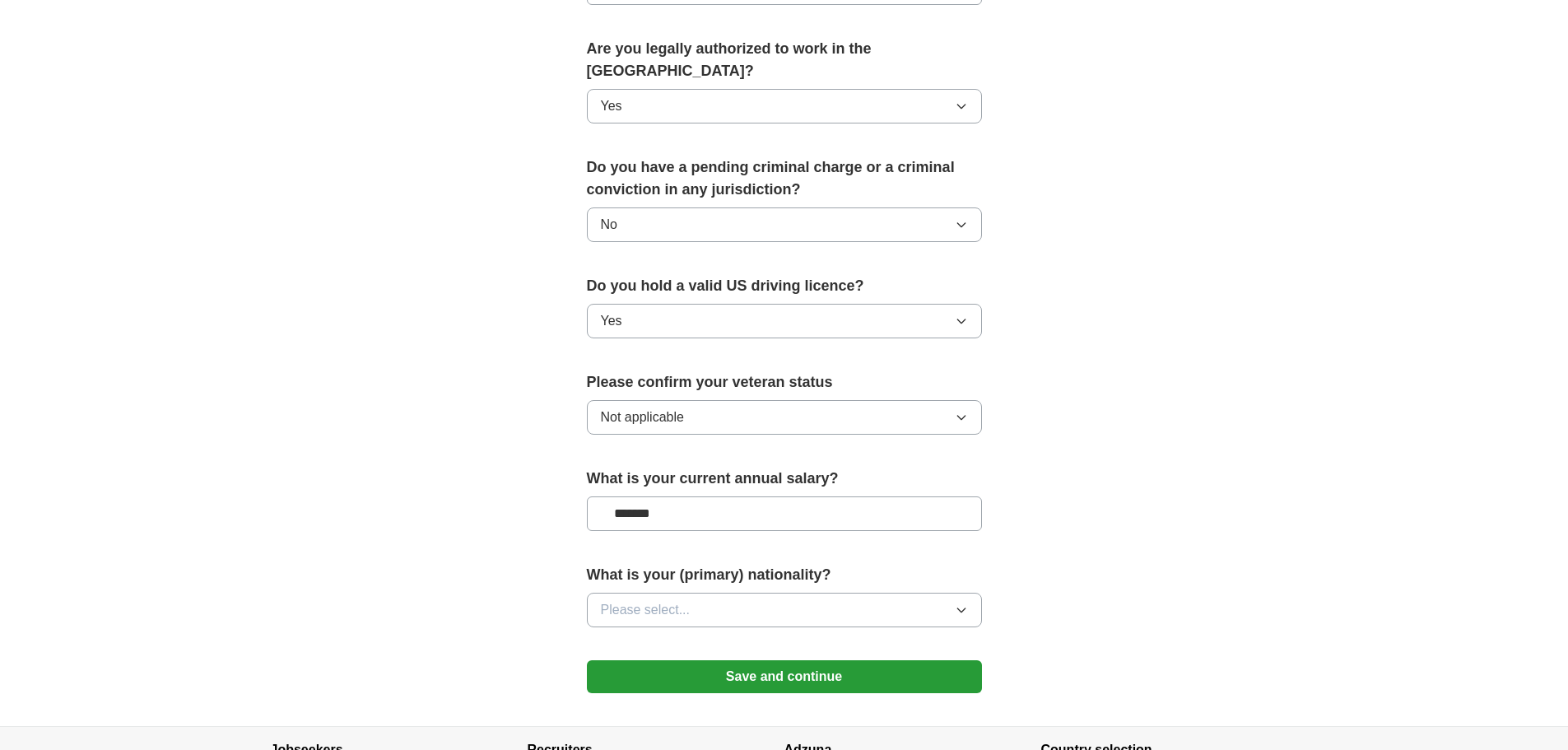
type input "*******"
click at [646, 600] on span "Please select..." at bounding box center [645, 609] width 90 height 20
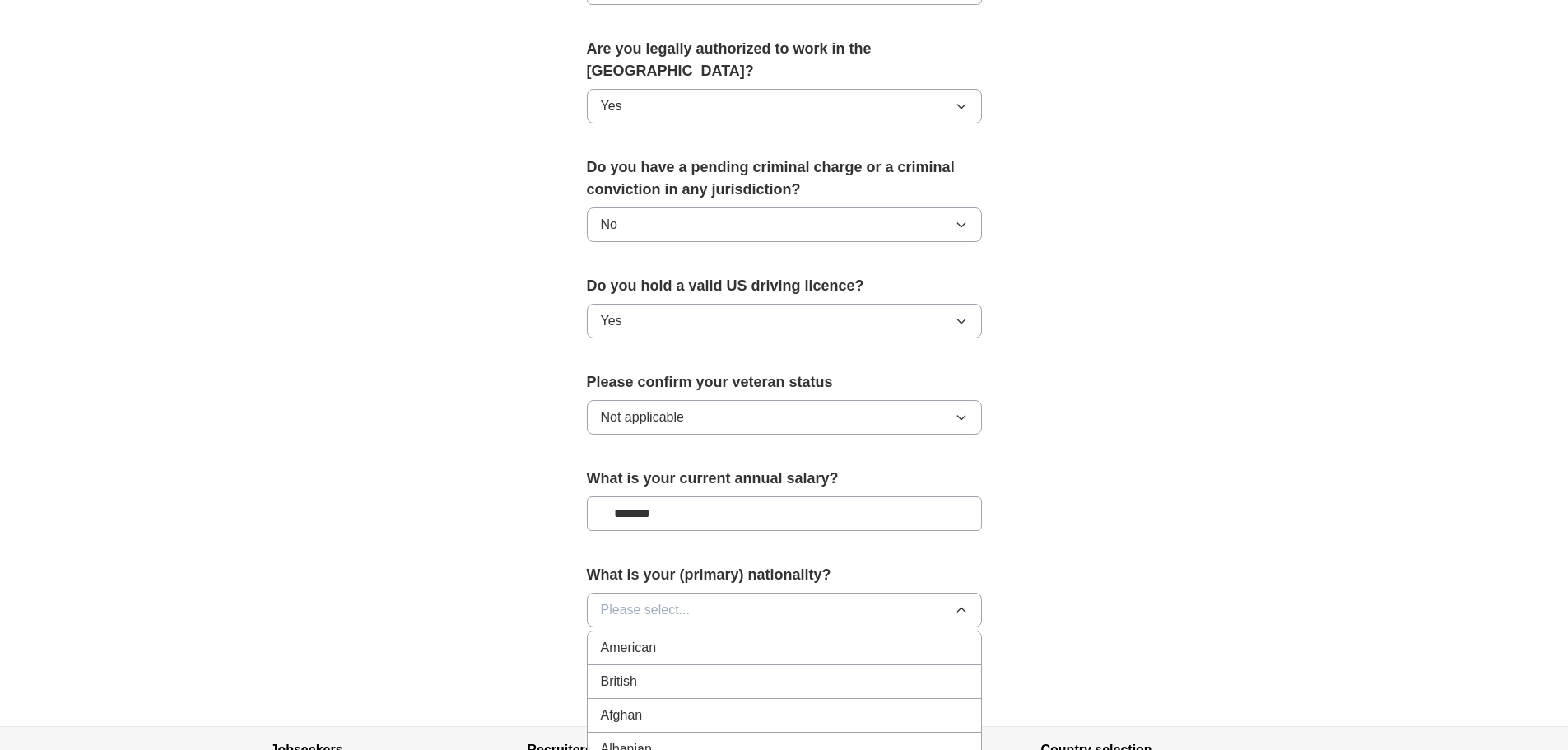
click at [641, 638] on span "American" at bounding box center [629, 648] width 56 height 20
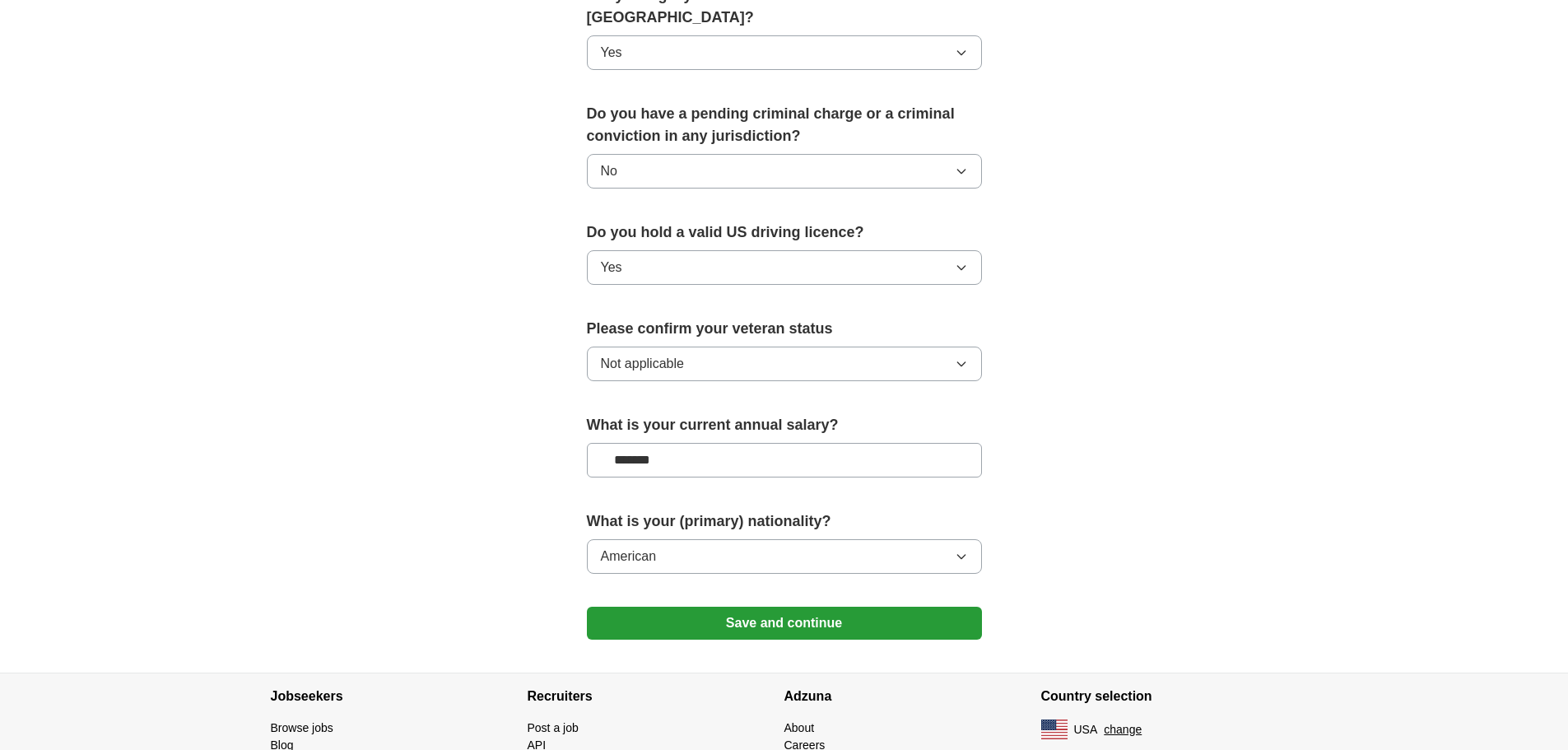
scroll to position [905, 0]
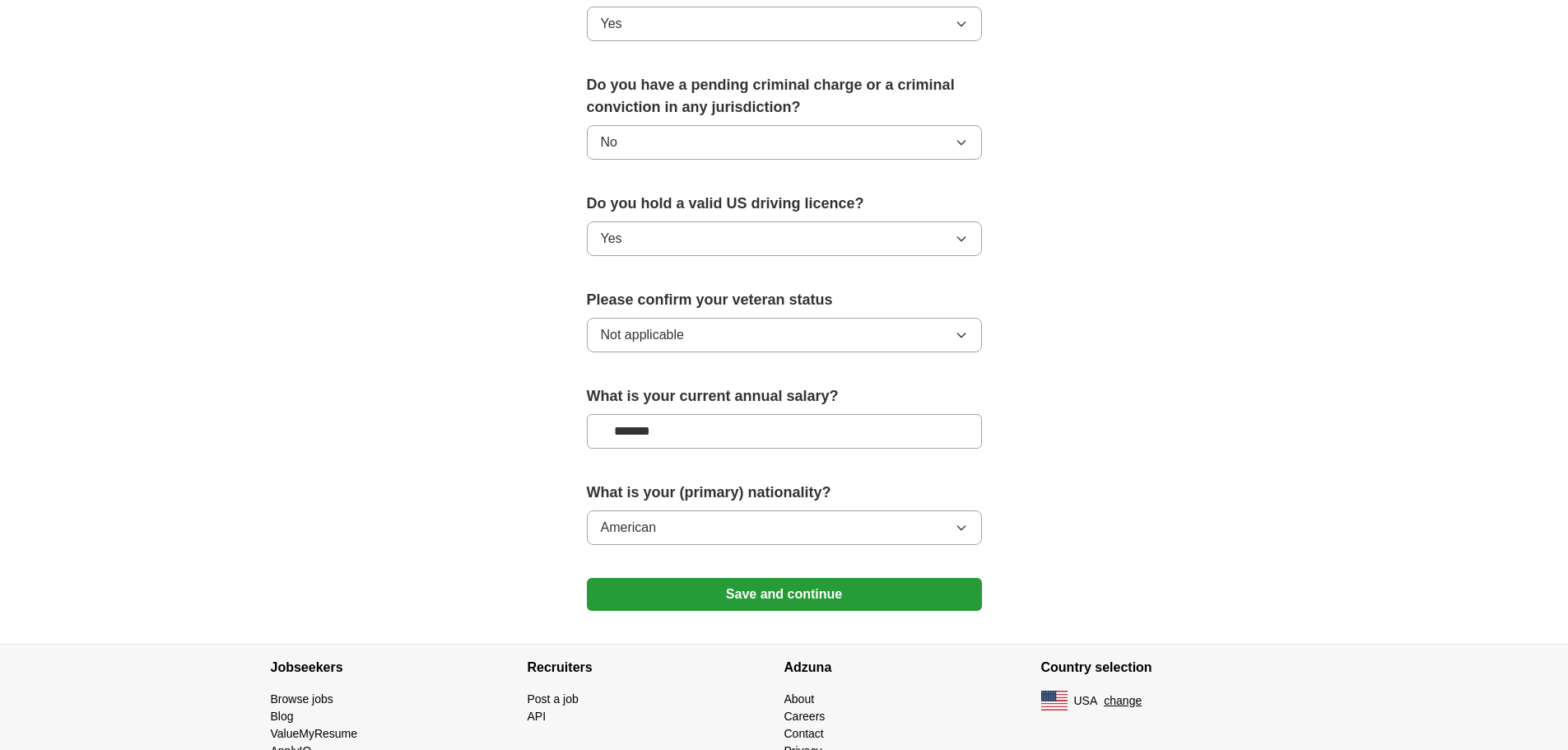
click at [787, 578] on button "Save and continue" at bounding box center [784, 594] width 395 height 33
